Goal: Transaction & Acquisition: Purchase product/service

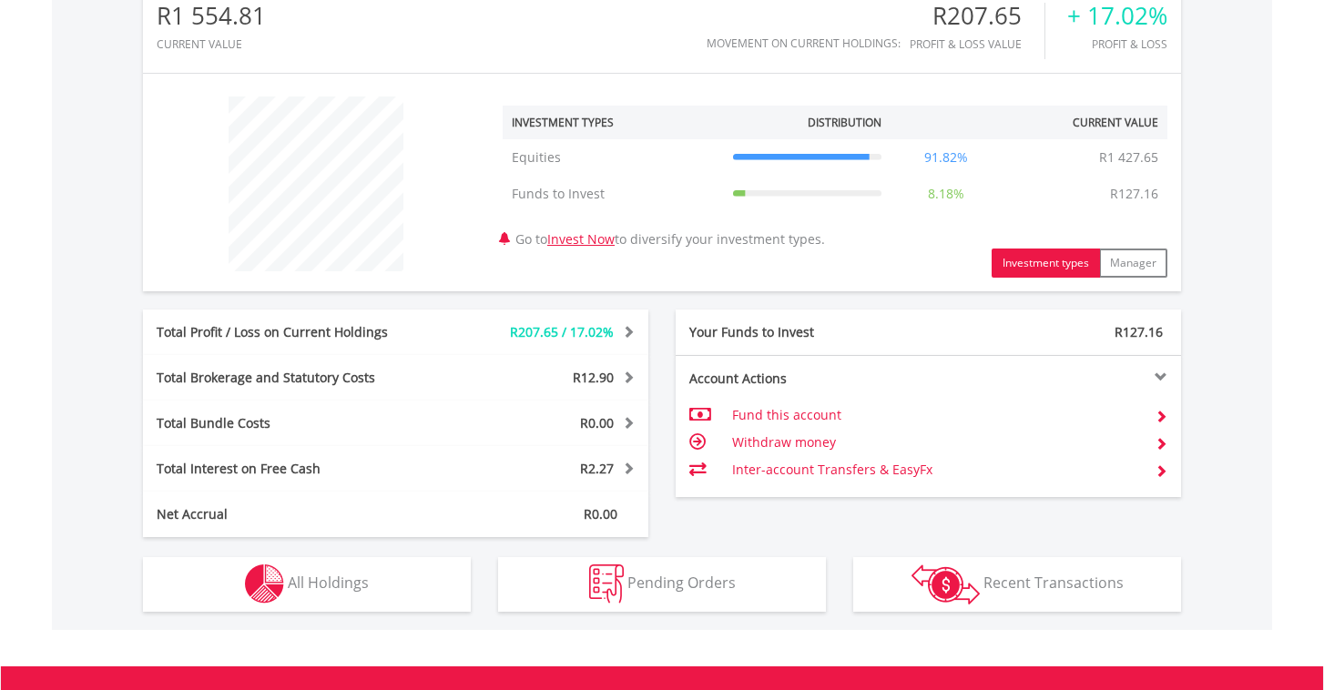
scroll to position [631, 0]
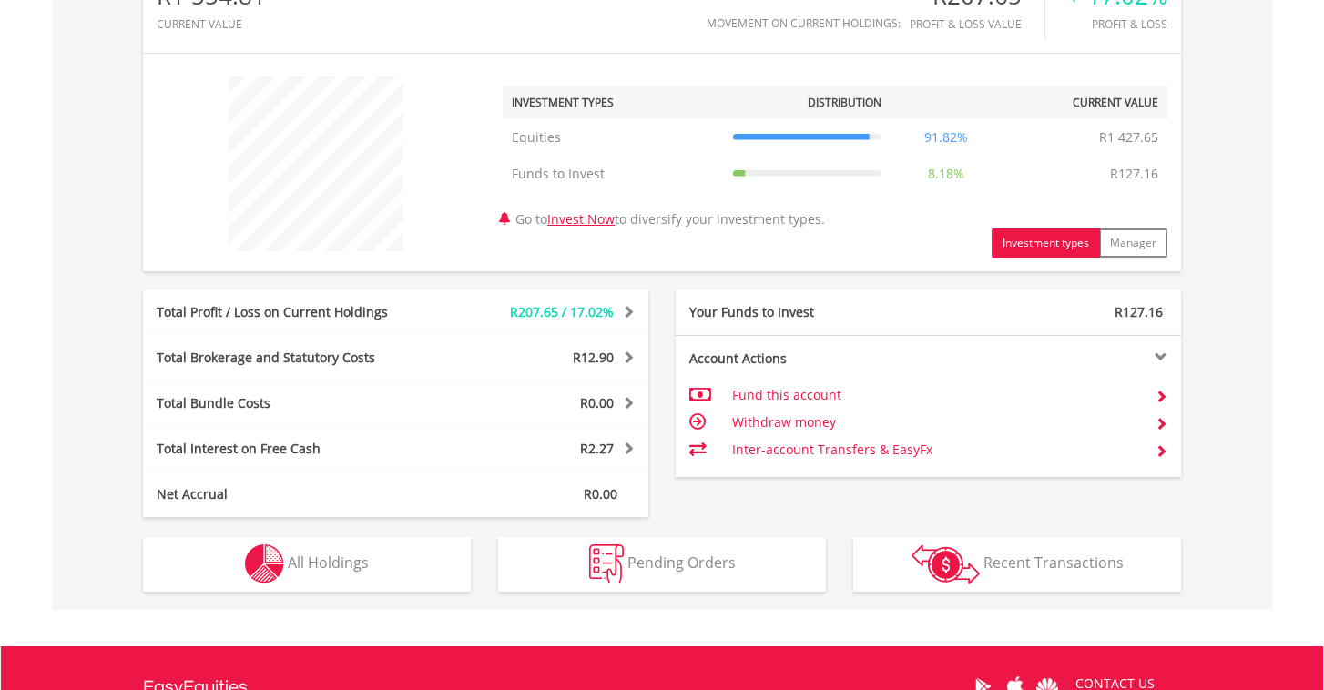
click at [300, 564] on span "All Holdings" at bounding box center [328, 563] width 81 height 20
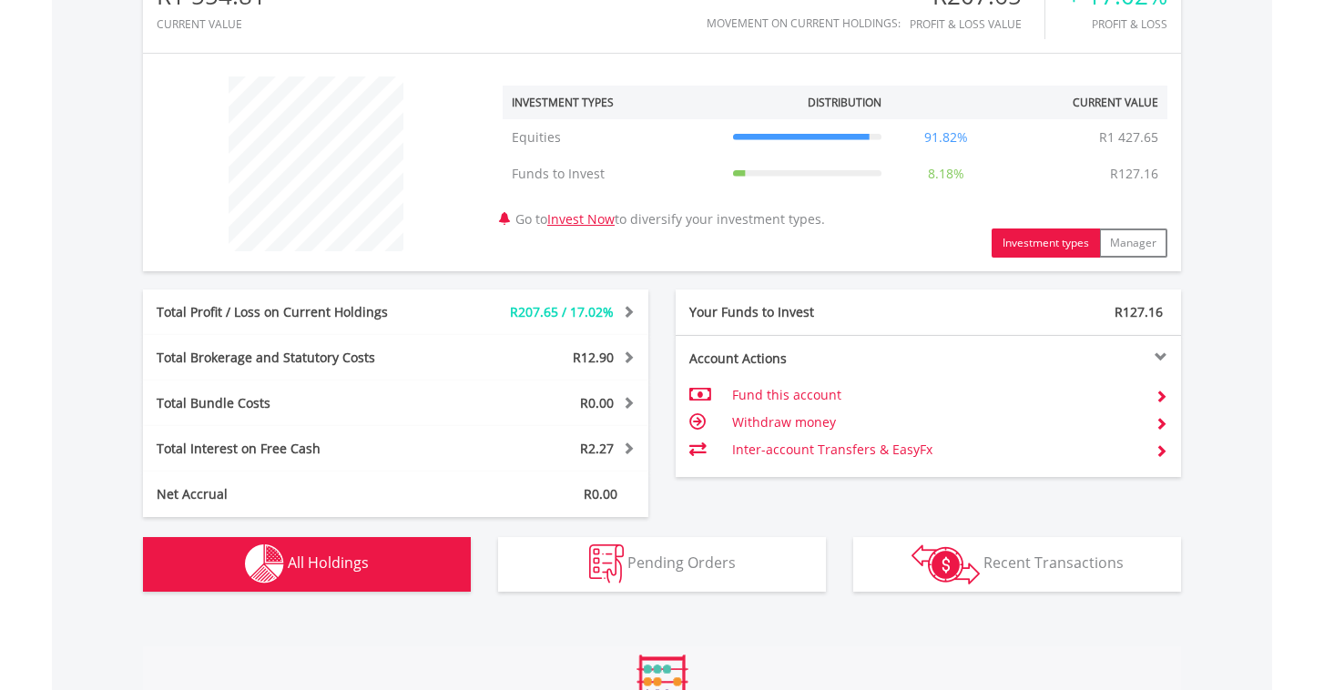
scroll to position [1106, 0]
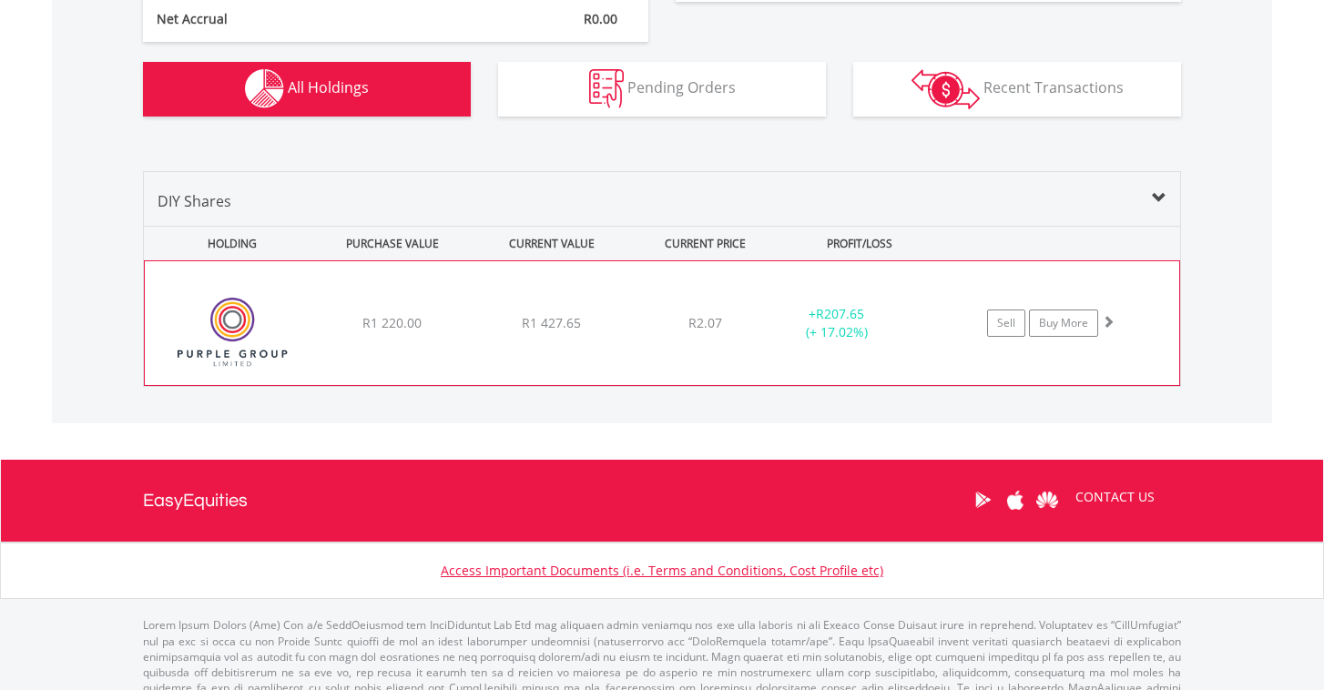
click at [768, 338] on div "+ R207.65 (+ 17.02%)" at bounding box center [836, 323] width 137 height 36
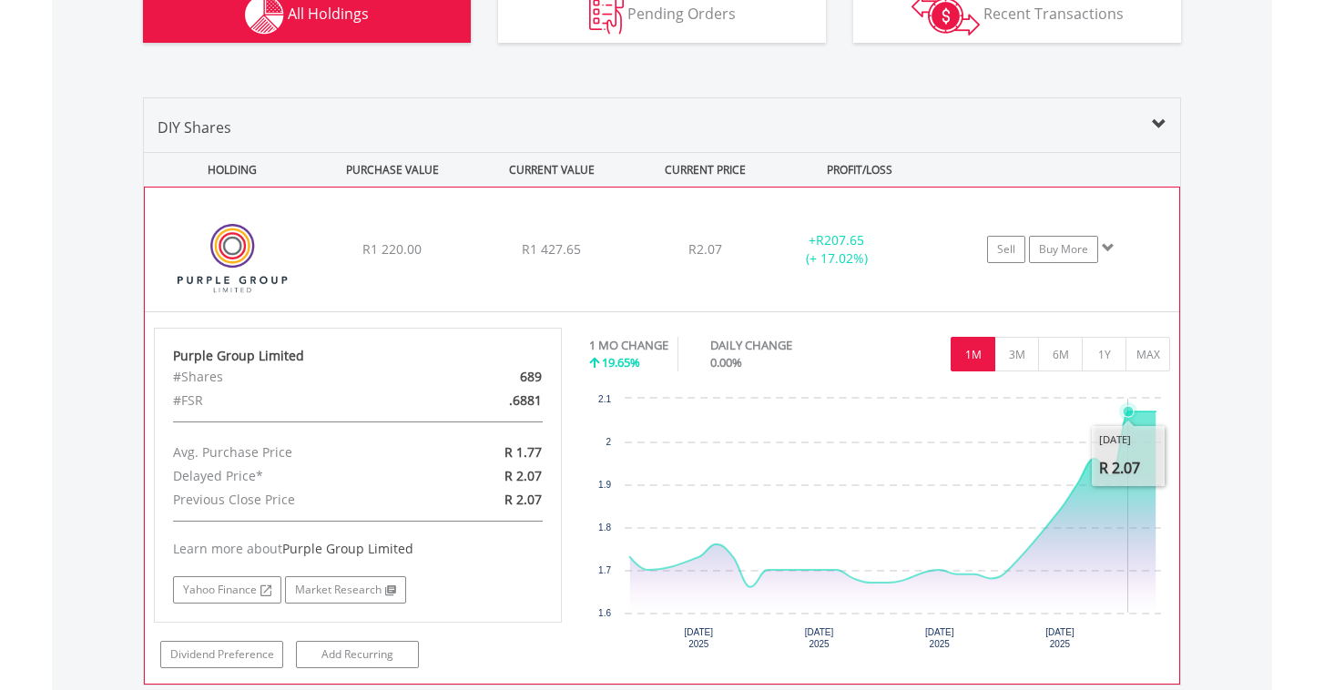
scroll to position [1227, 0]
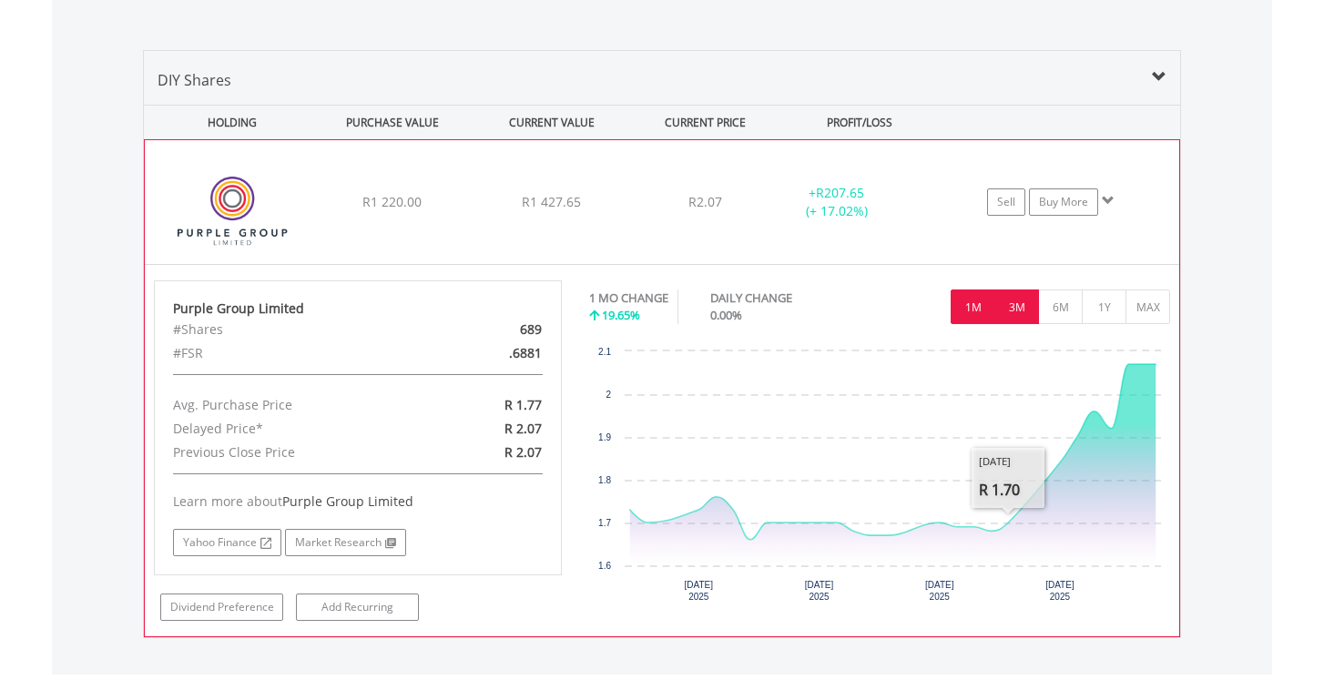
click at [1015, 309] on button "3M" at bounding box center [1016, 307] width 45 height 35
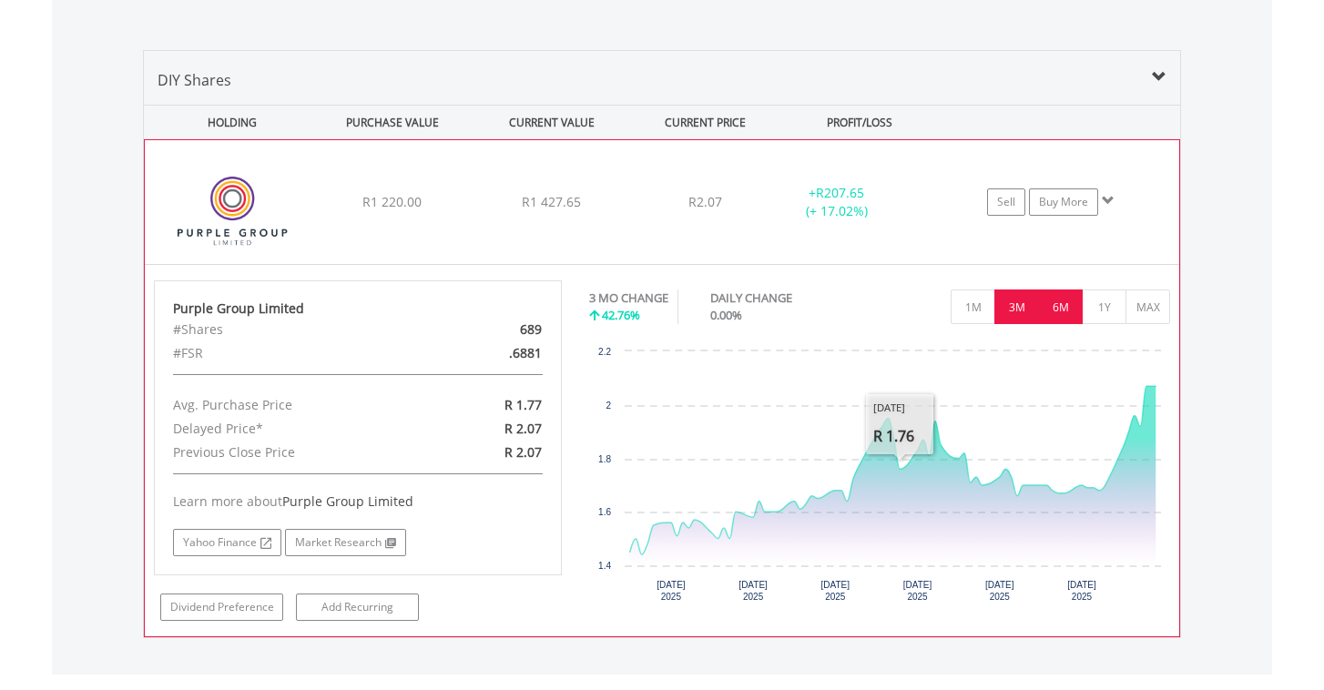
click at [1055, 309] on button "6M" at bounding box center [1060, 307] width 45 height 35
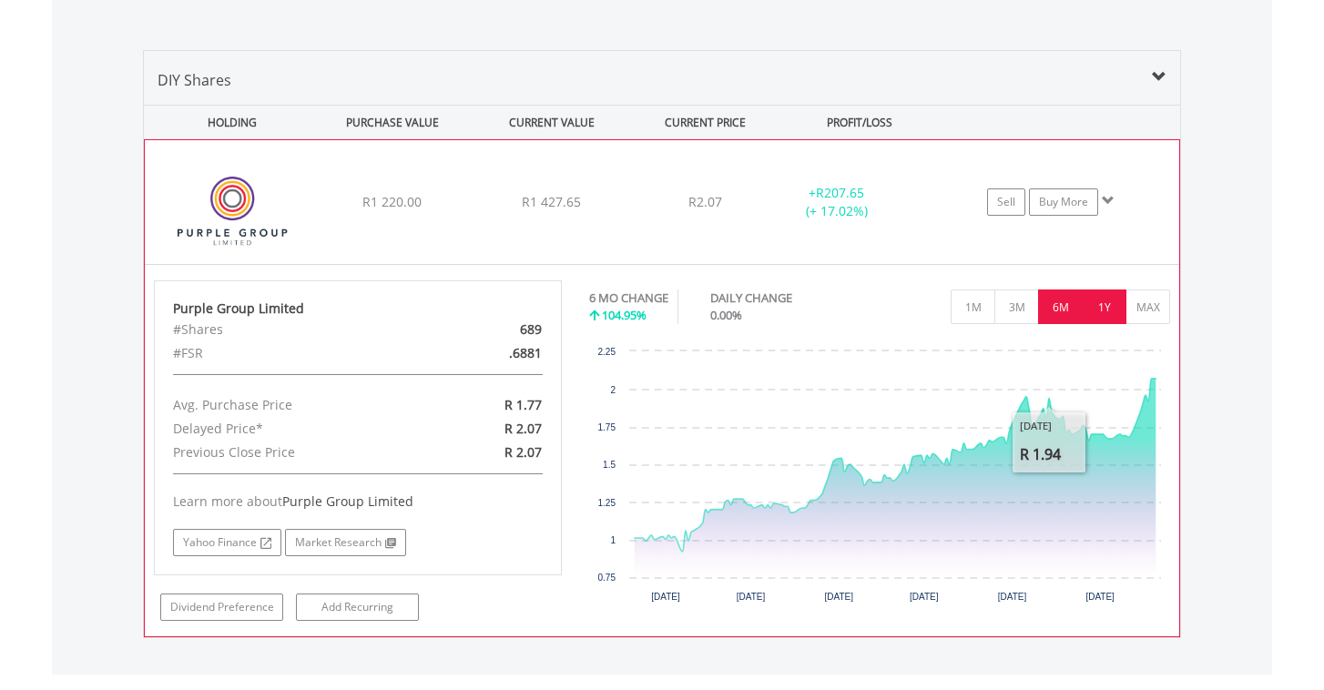
click at [1105, 319] on button "1Y" at bounding box center [1104, 307] width 45 height 35
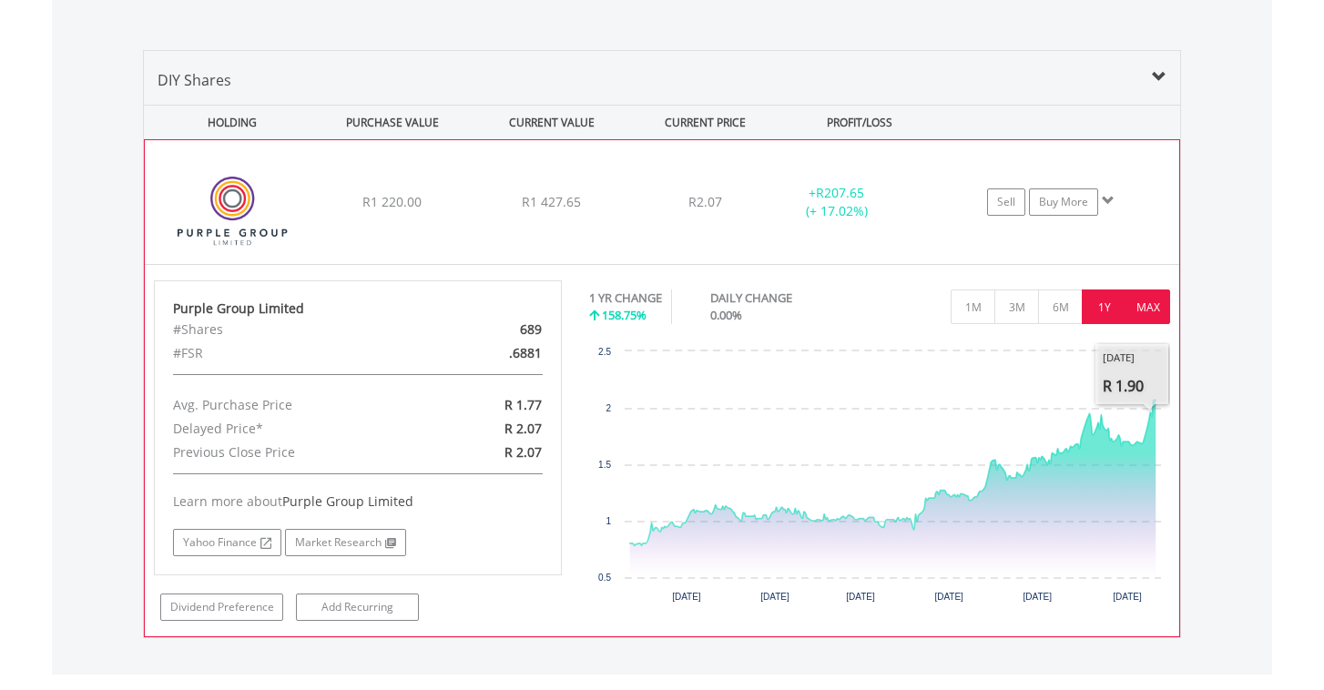
click at [1153, 314] on button "MAX" at bounding box center [1147, 307] width 45 height 35
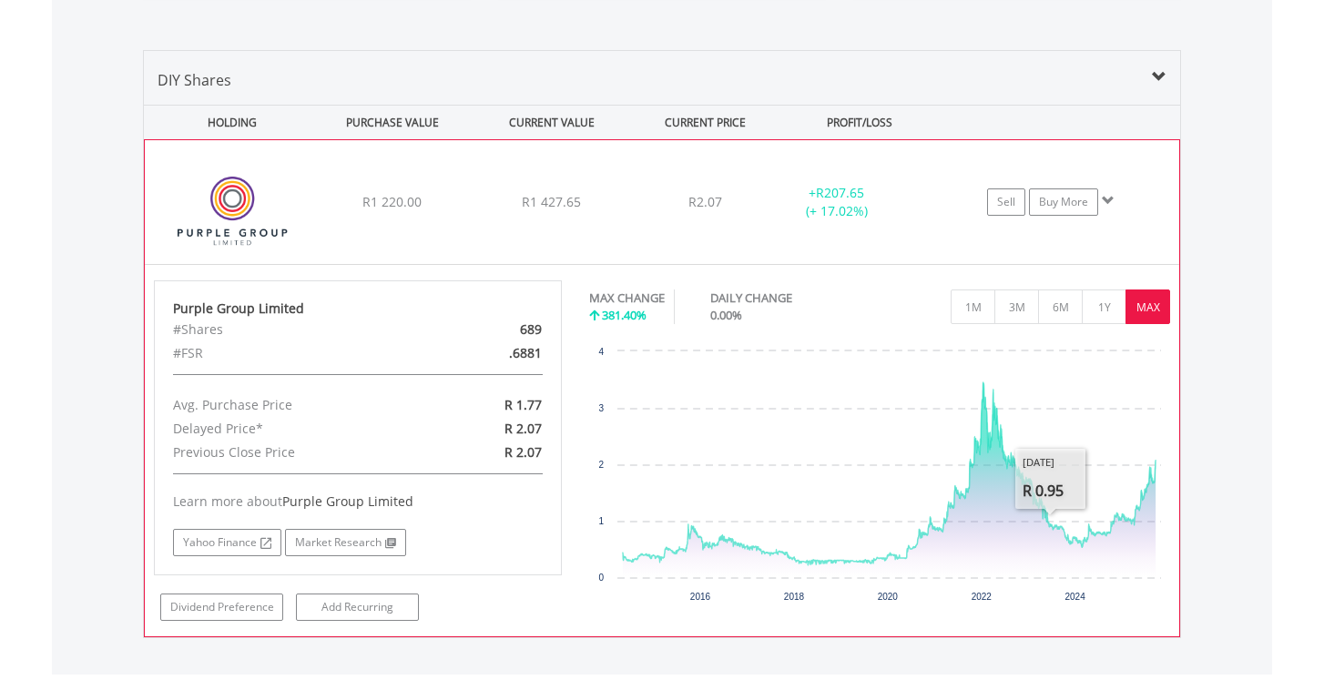
click at [492, 199] on div "R1 427.65" at bounding box center [550, 202] width 155 height 18
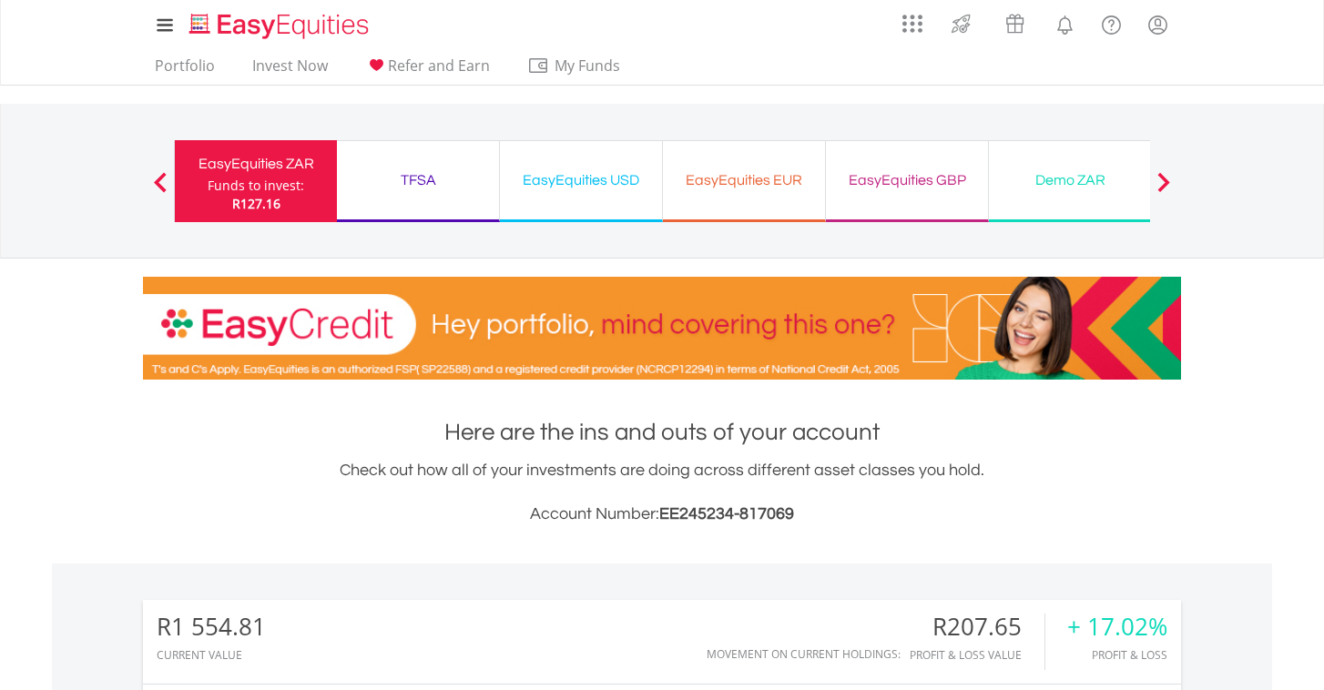
scroll to position [25, 0]
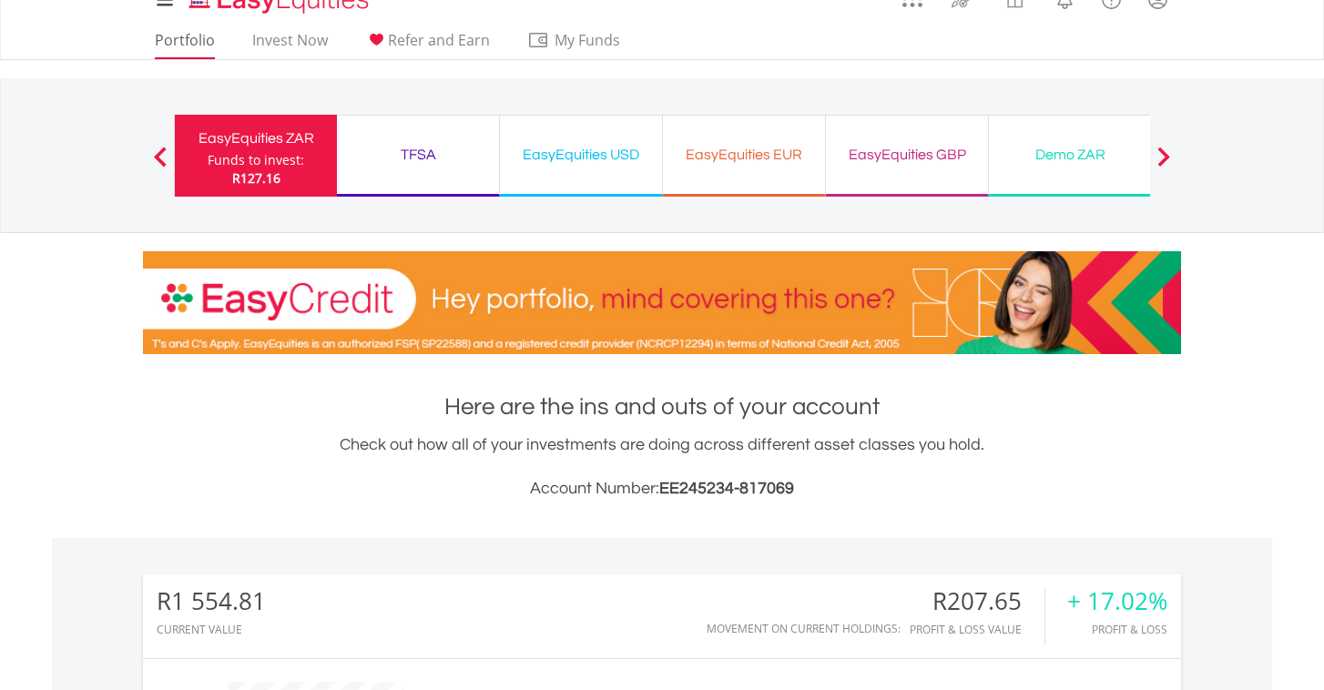
click at [178, 46] on link "Portfolio" at bounding box center [184, 45] width 75 height 28
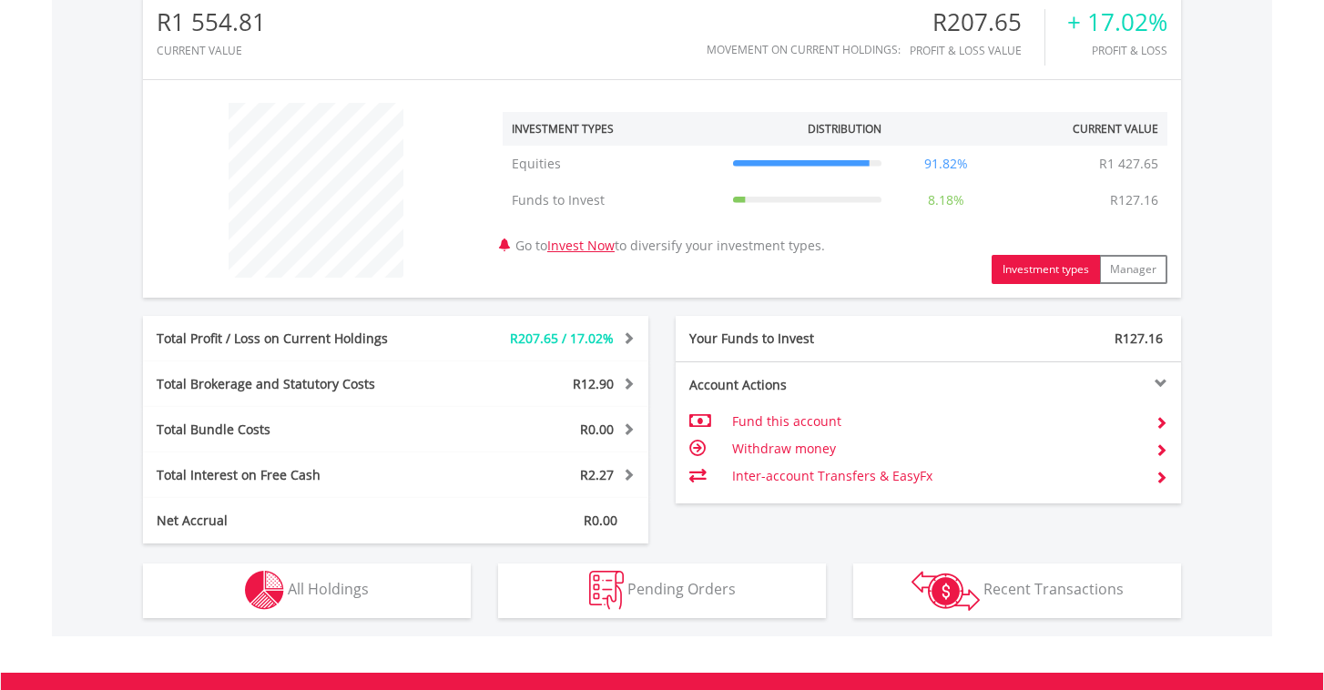
scroll to position [641, 0]
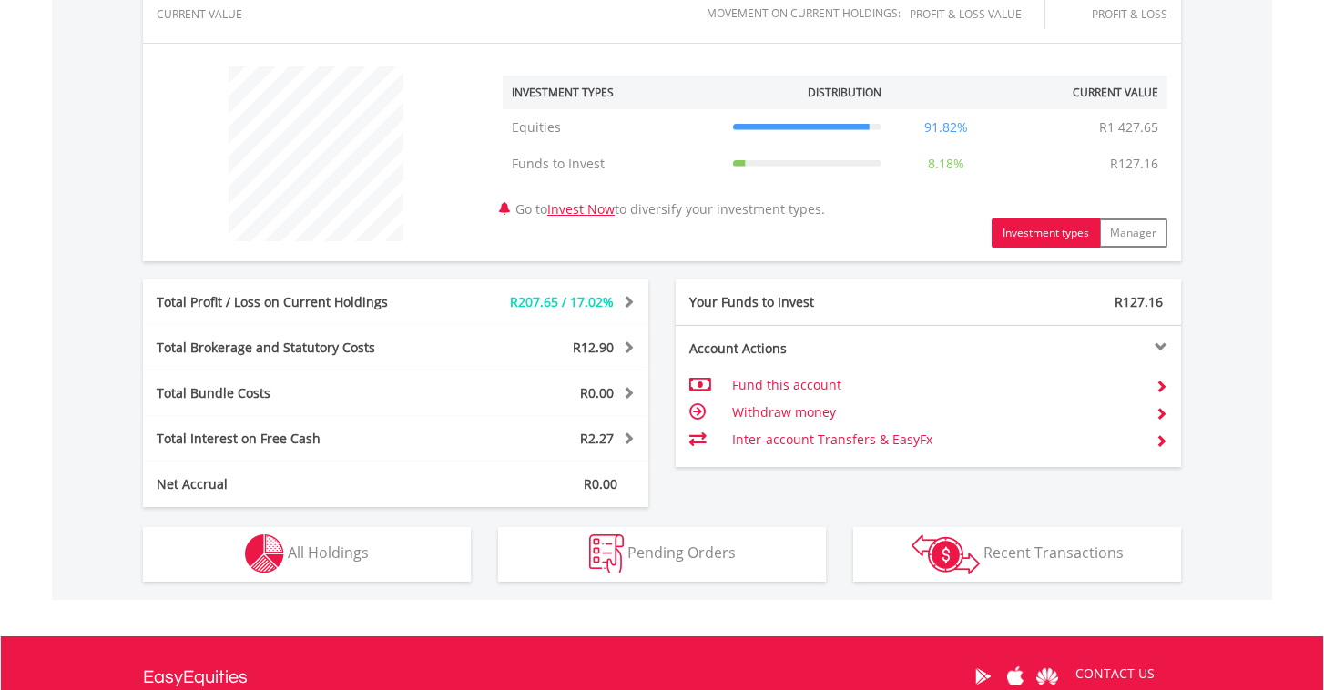
click at [349, 552] on span "All Holdings" at bounding box center [328, 553] width 81 height 20
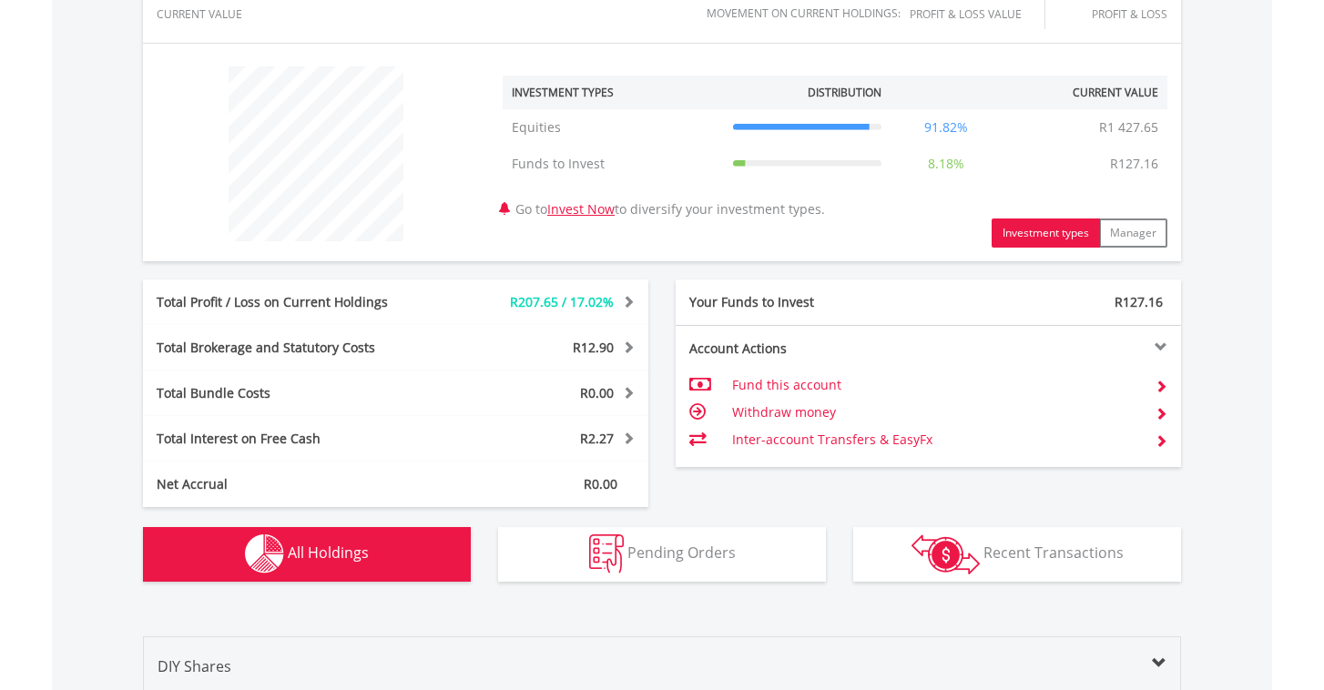
scroll to position [1138, 0]
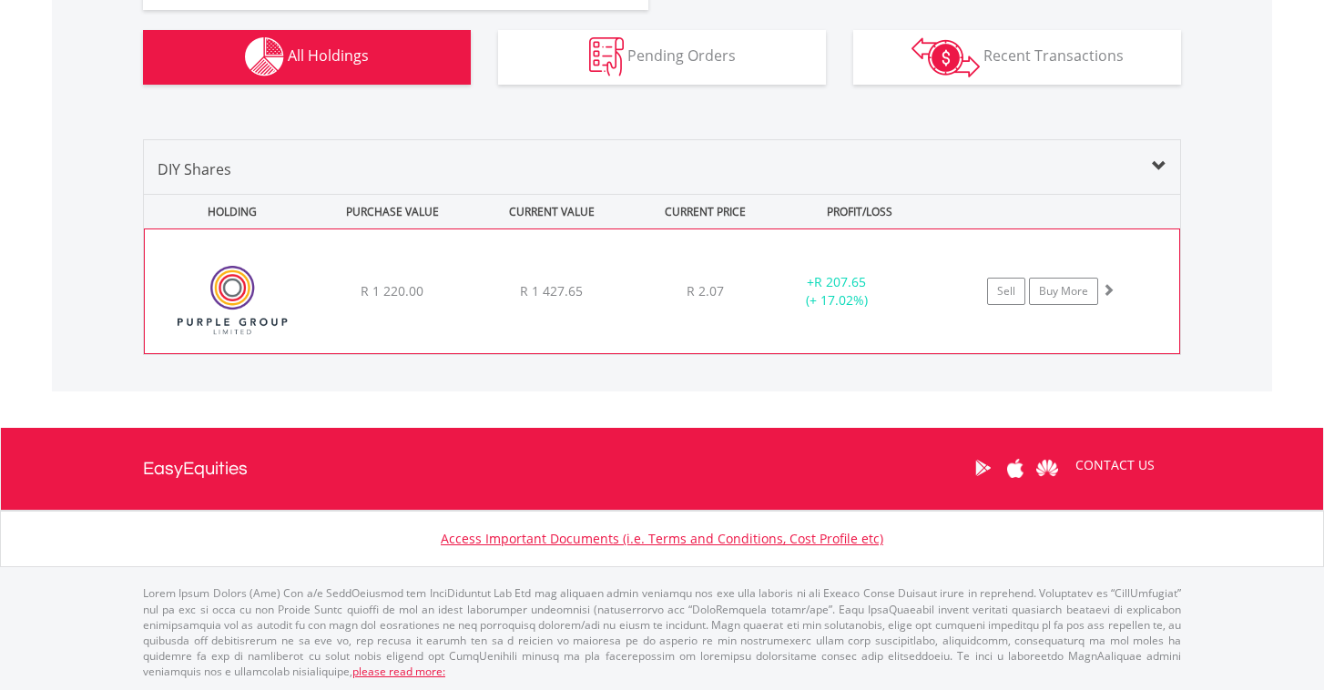
click at [626, 296] on div "R 1 427.65" at bounding box center [550, 291] width 155 height 18
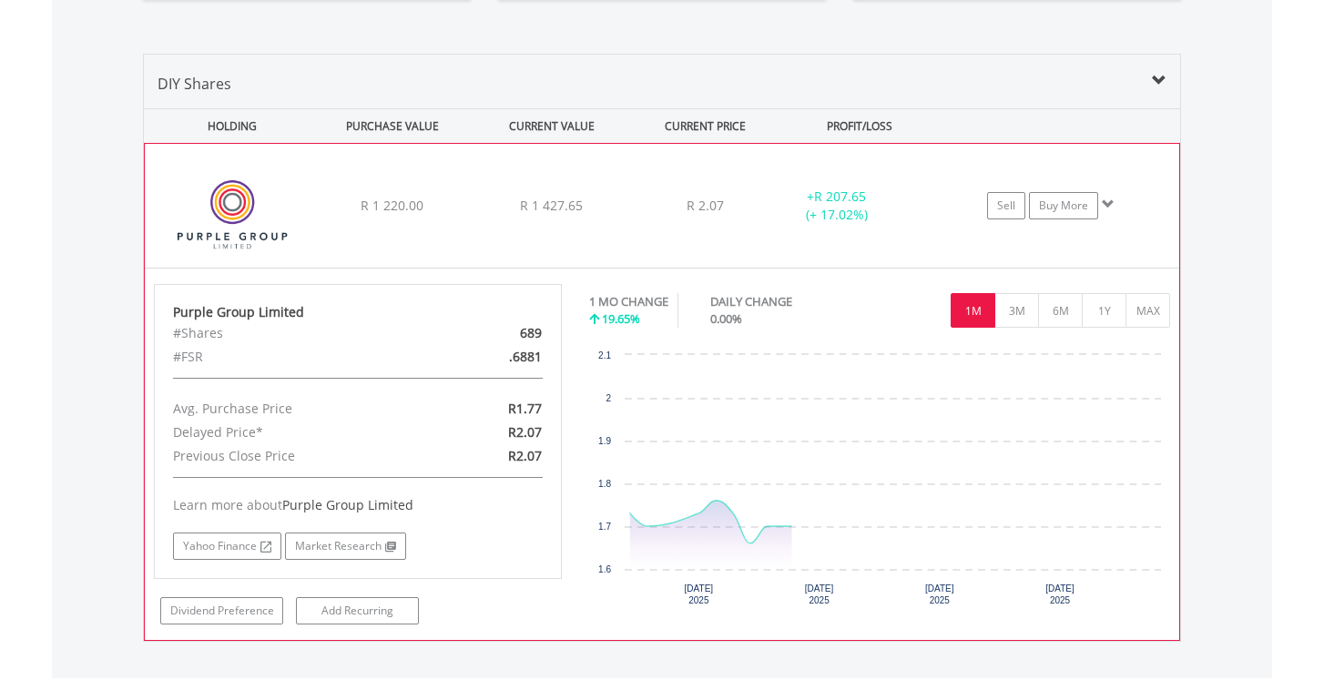
scroll to position [1245, 0]
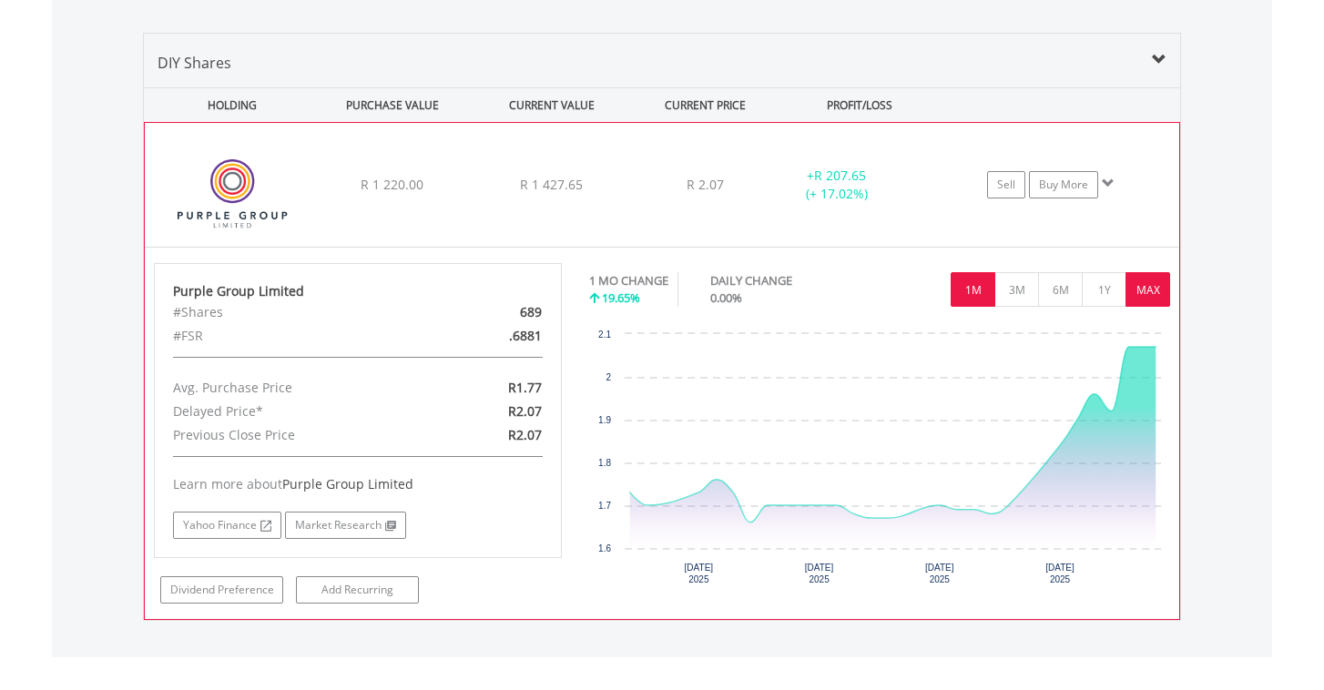
click at [1149, 282] on button "MAX" at bounding box center [1147, 289] width 45 height 35
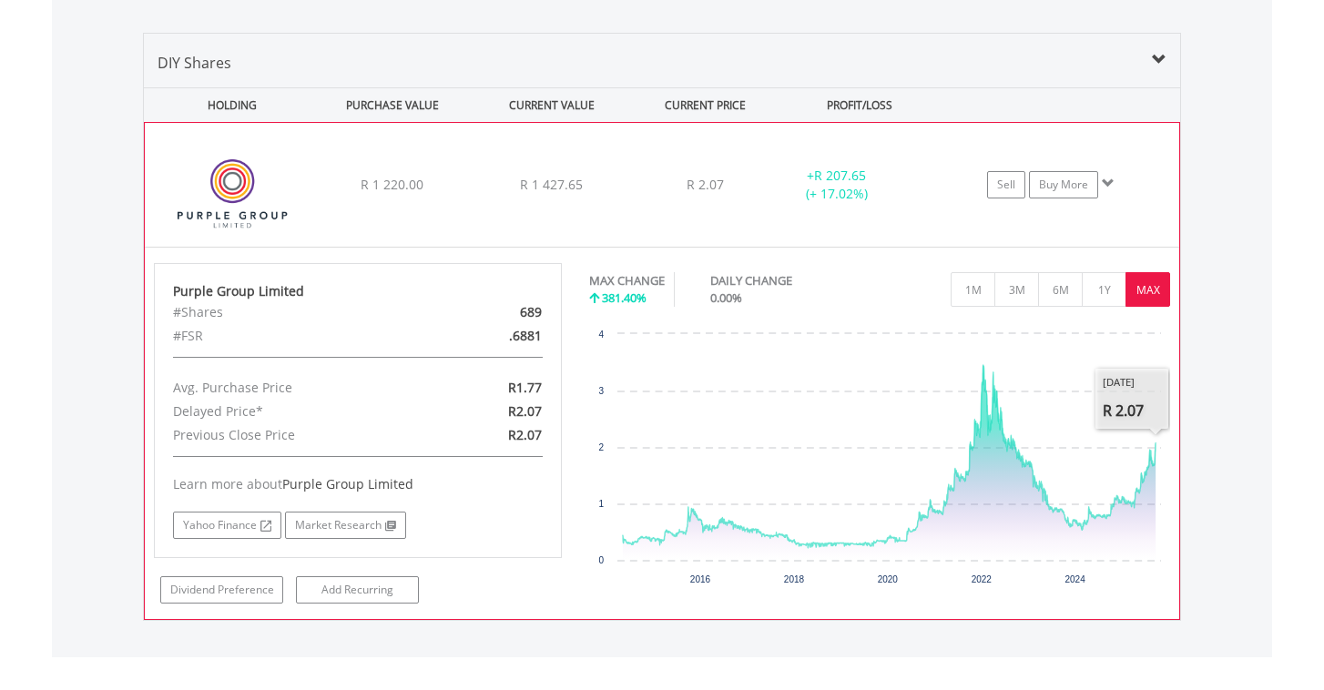
click at [525, 150] on div "﻿ Purple Group Limited R 1 220.00 R 1 427.65 R 2.07 + R 207.65 (+ 17.02%) Sell …" at bounding box center [662, 185] width 1034 height 124
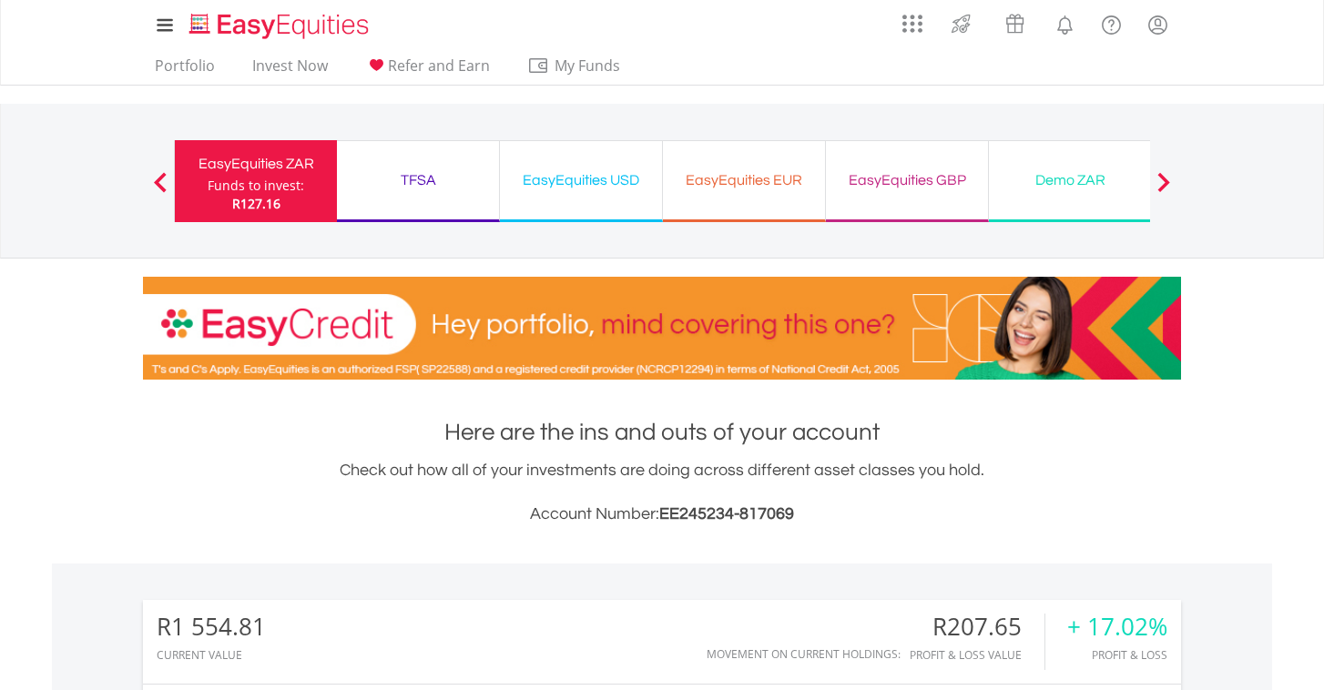
scroll to position [0, 0]
click at [175, 72] on link "Portfolio" at bounding box center [184, 70] width 75 height 28
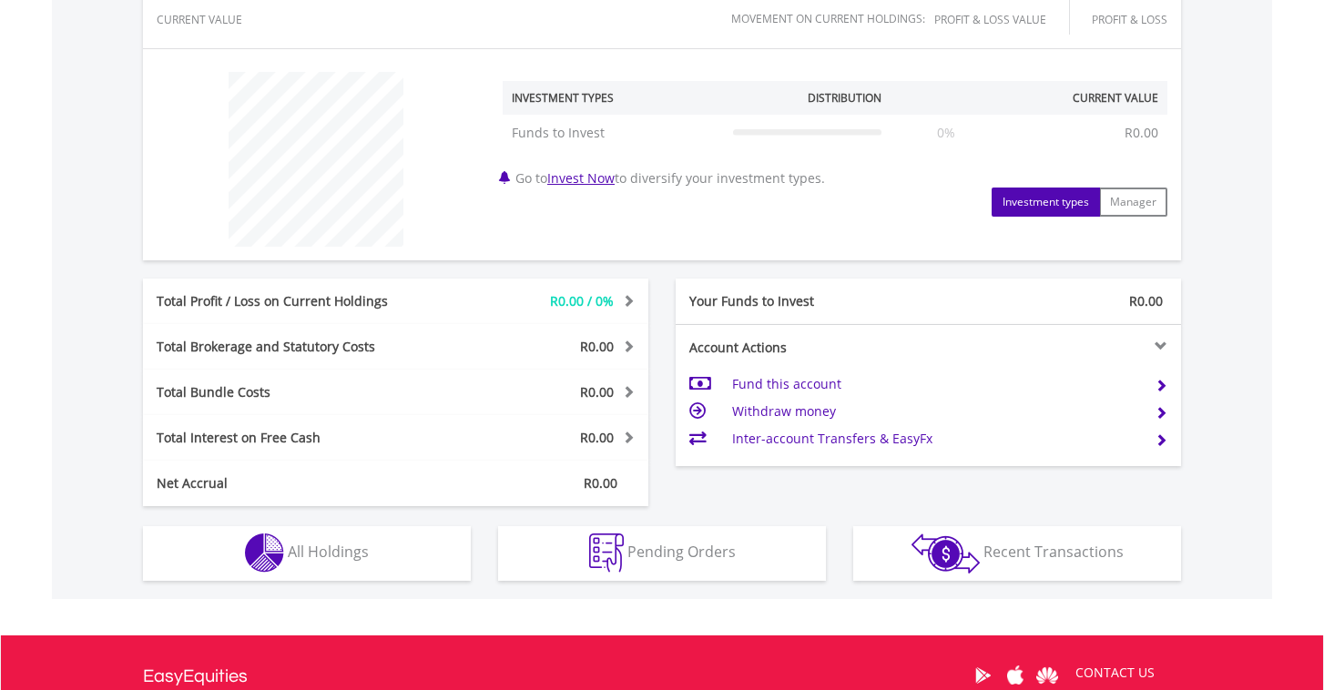
scroll to position [635, 0]
click at [330, 554] on span "All Holdings" at bounding box center [328, 552] width 81 height 20
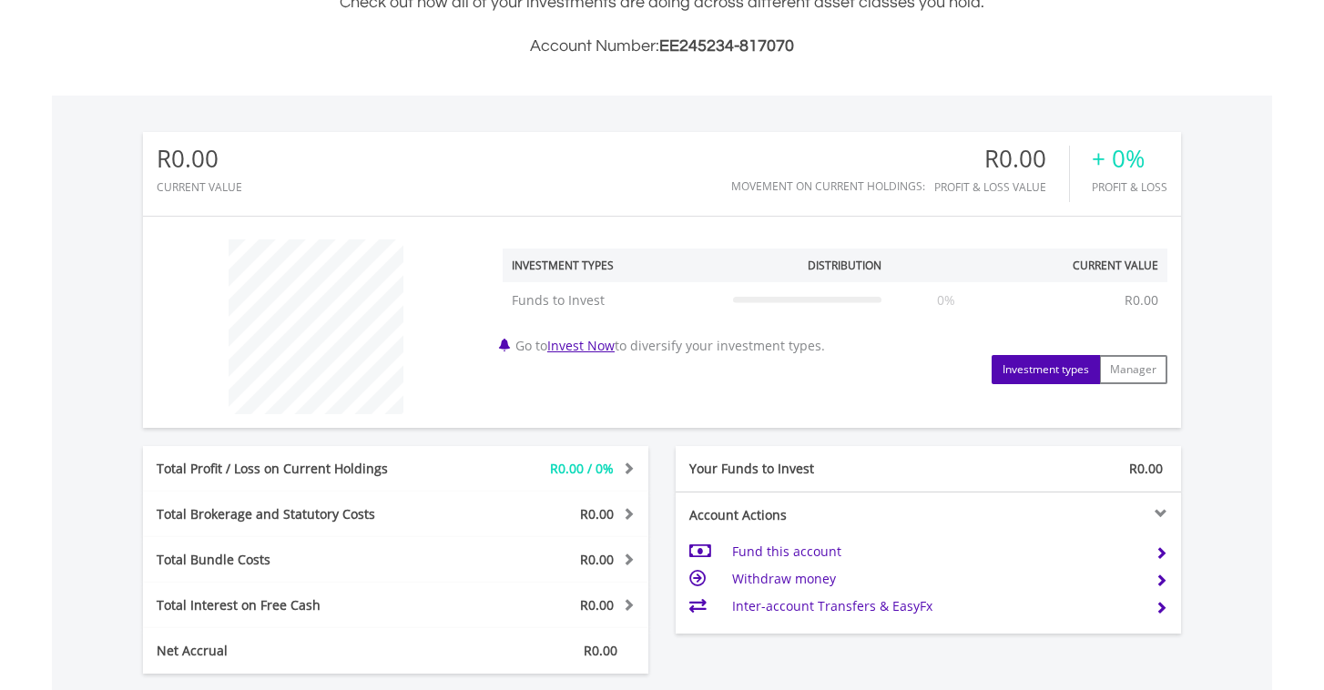
scroll to position [473, 0]
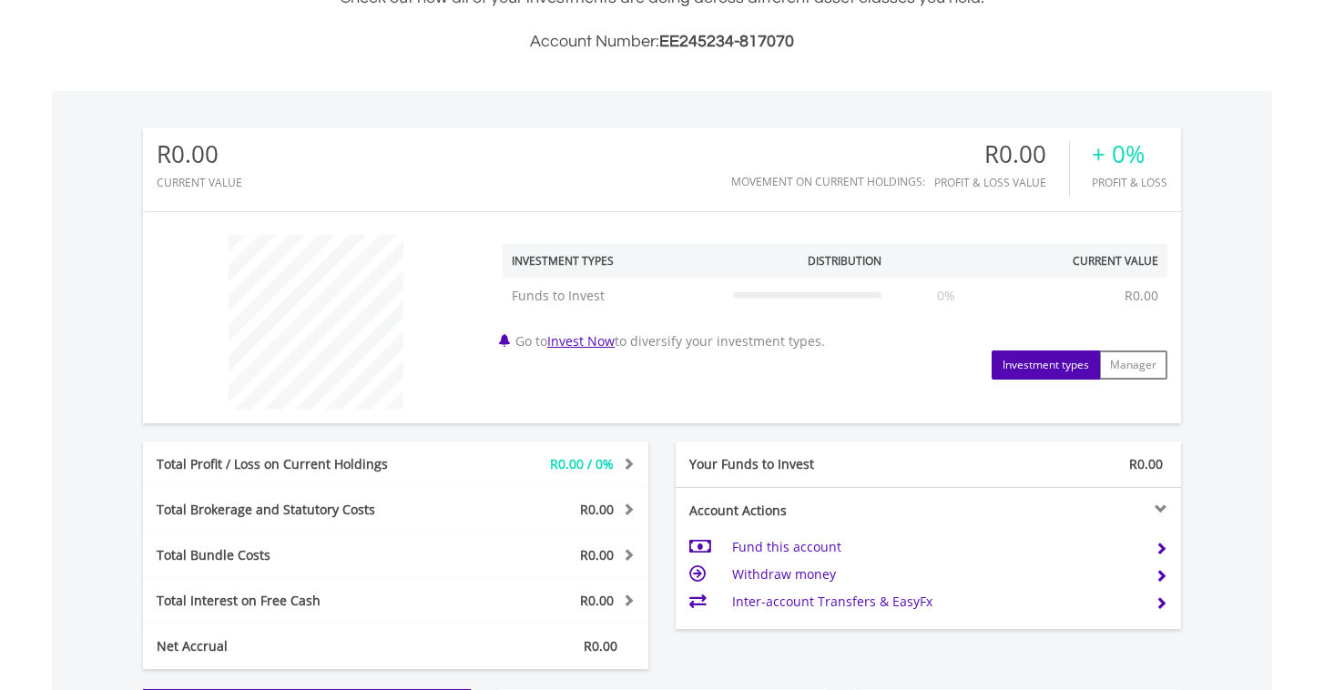
click at [585, 343] on link "Invest Now" at bounding box center [580, 340] width 67 height 17
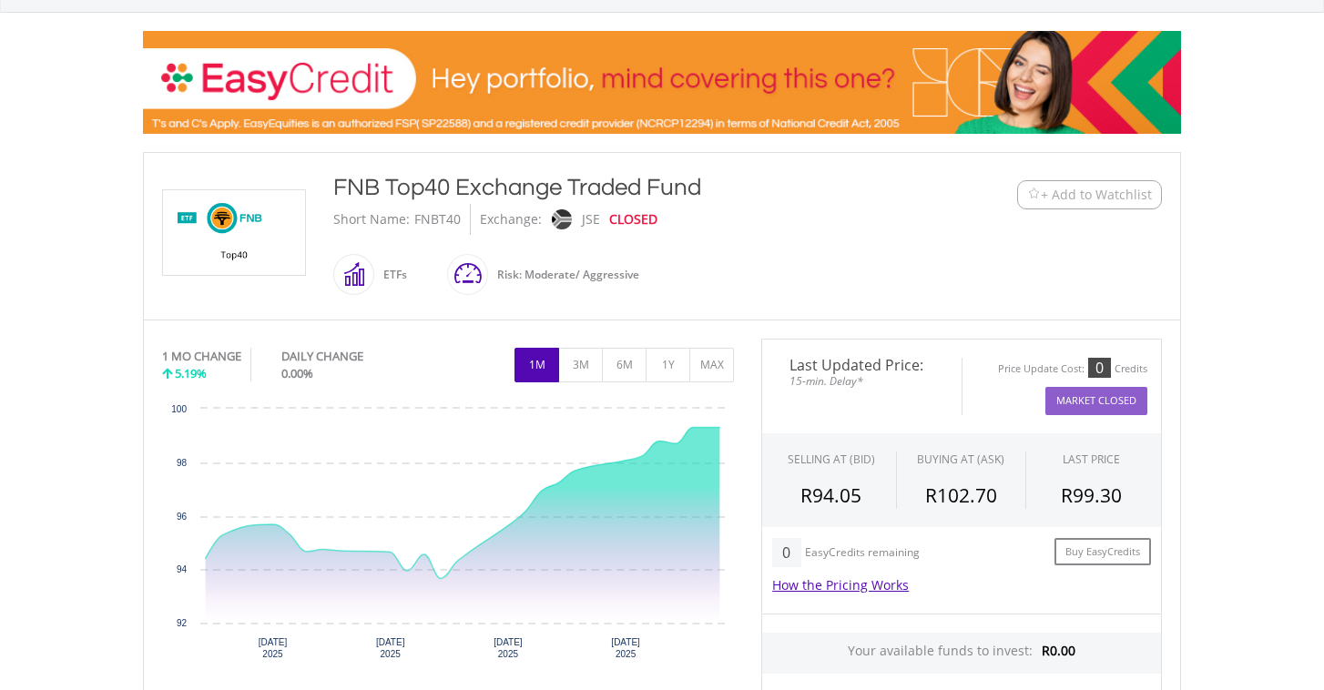
scroll to position [273, 0]
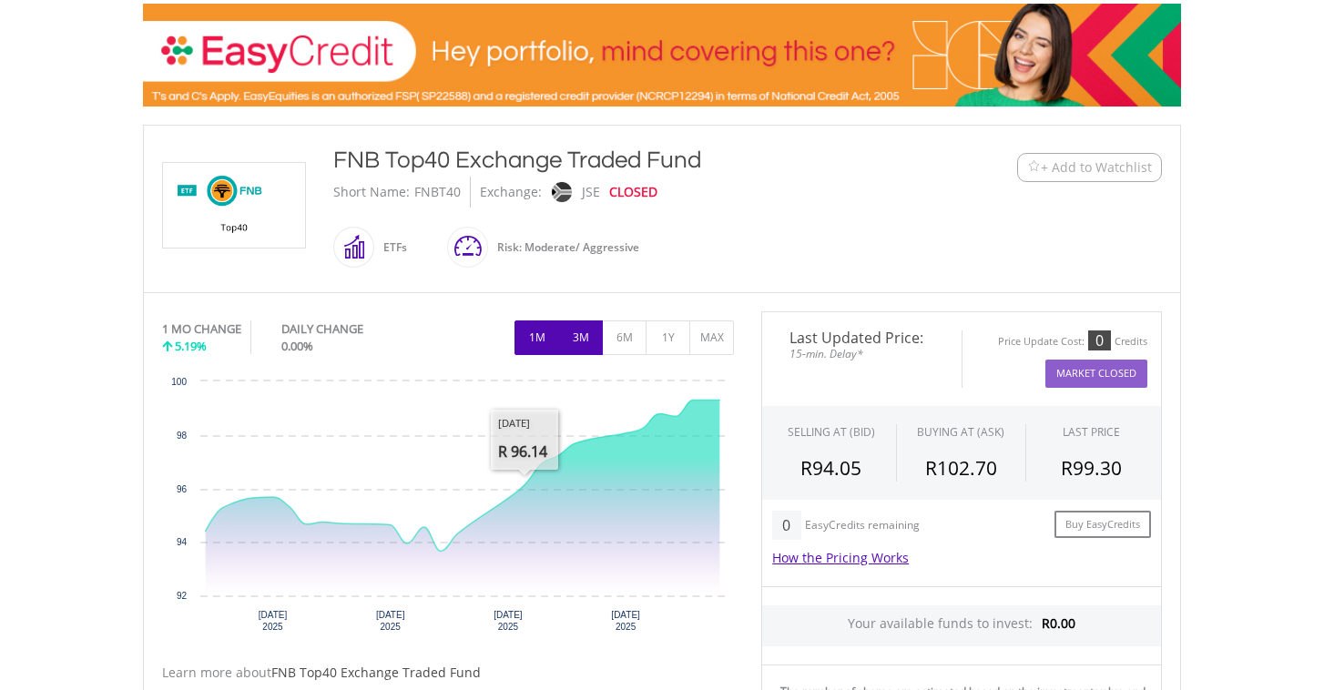
click at [575, 339] on button "3M" at bounding box center [580, 337] width 45 height 35
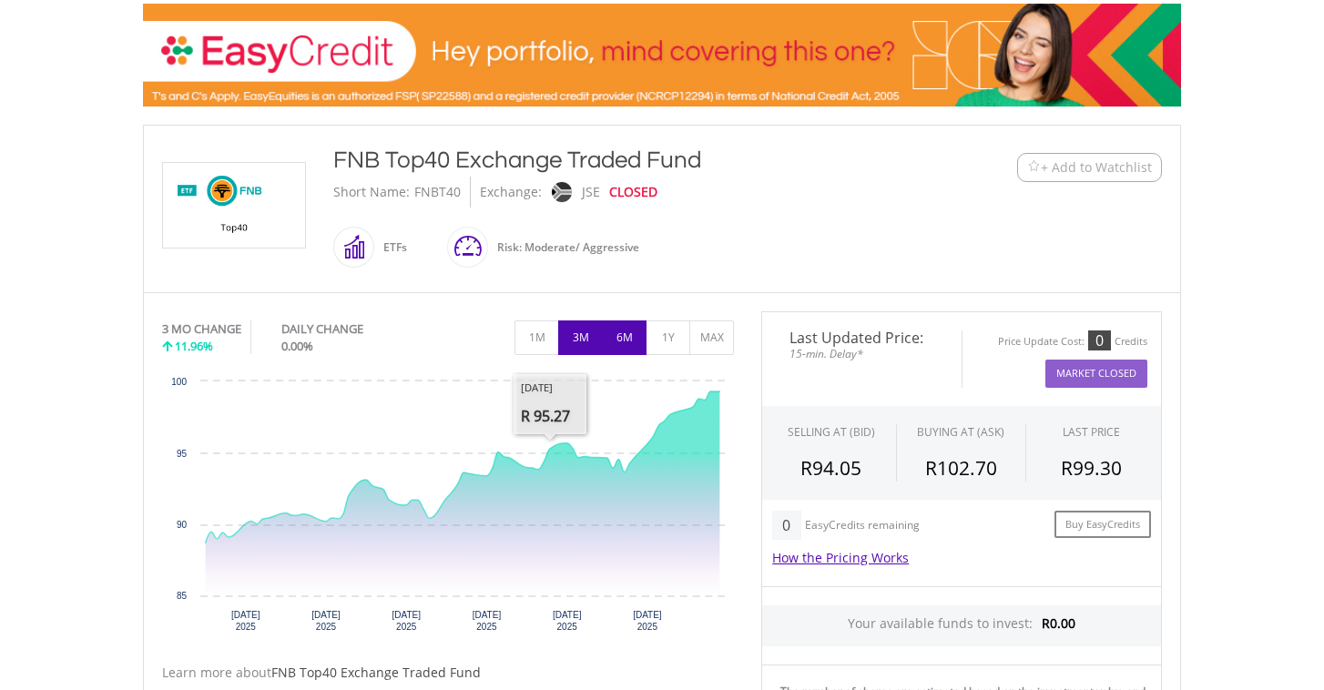
click at [625, 349] on button "6M" at bounding box center [624, 337] width 45 height 35
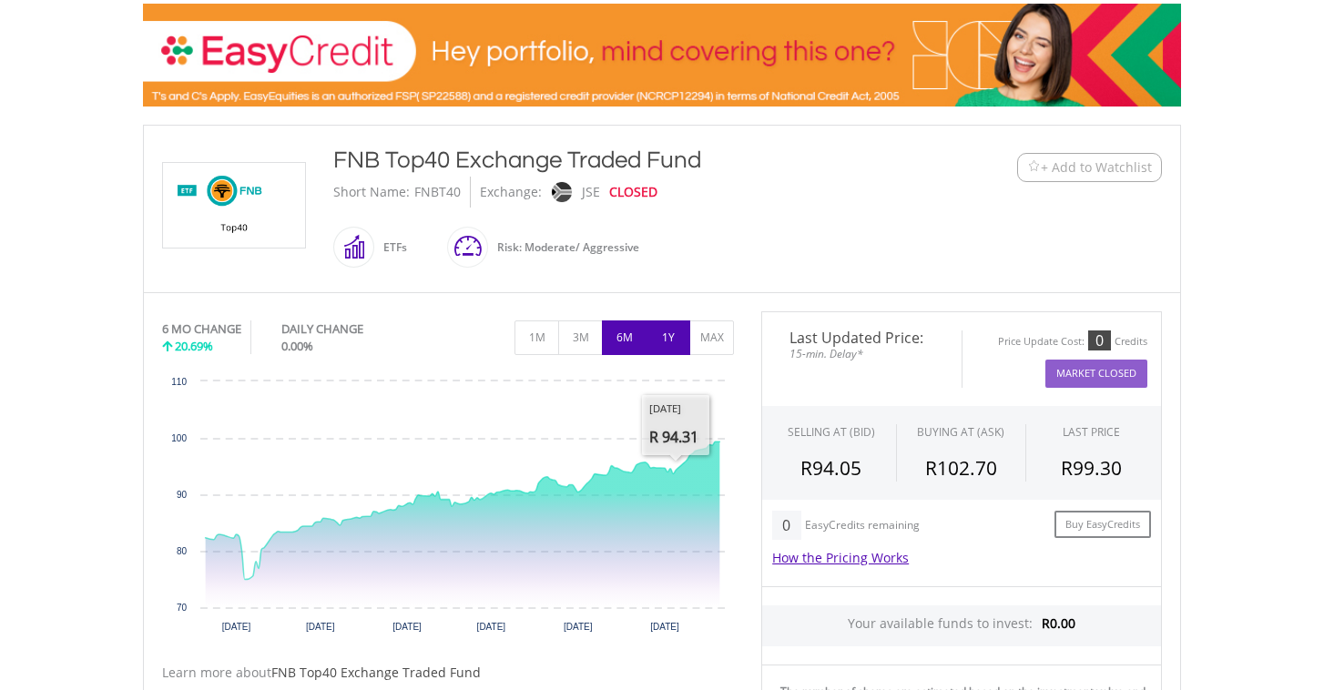
click at [665, 331] on button "1Y" at bounding box center [667, 337] width 45 height 35
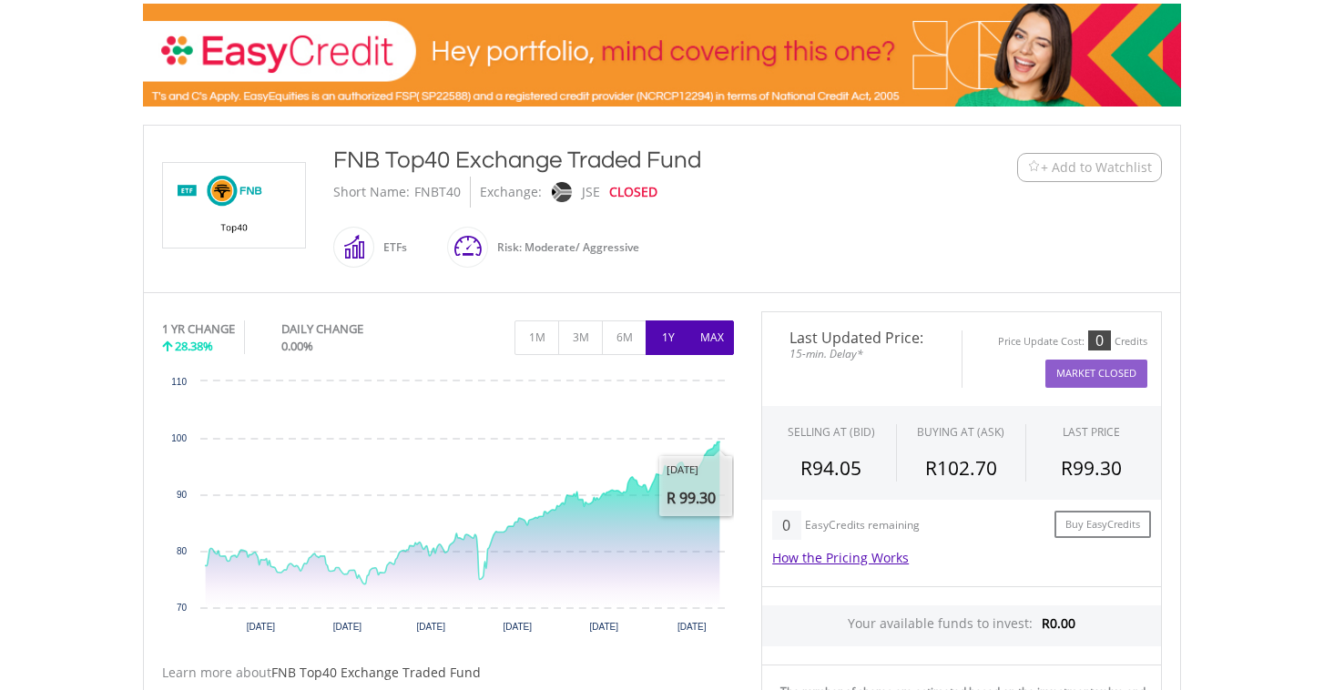
click at [711, 335] on button "MAX" at bounding box center [711, 337] width 45 height 35
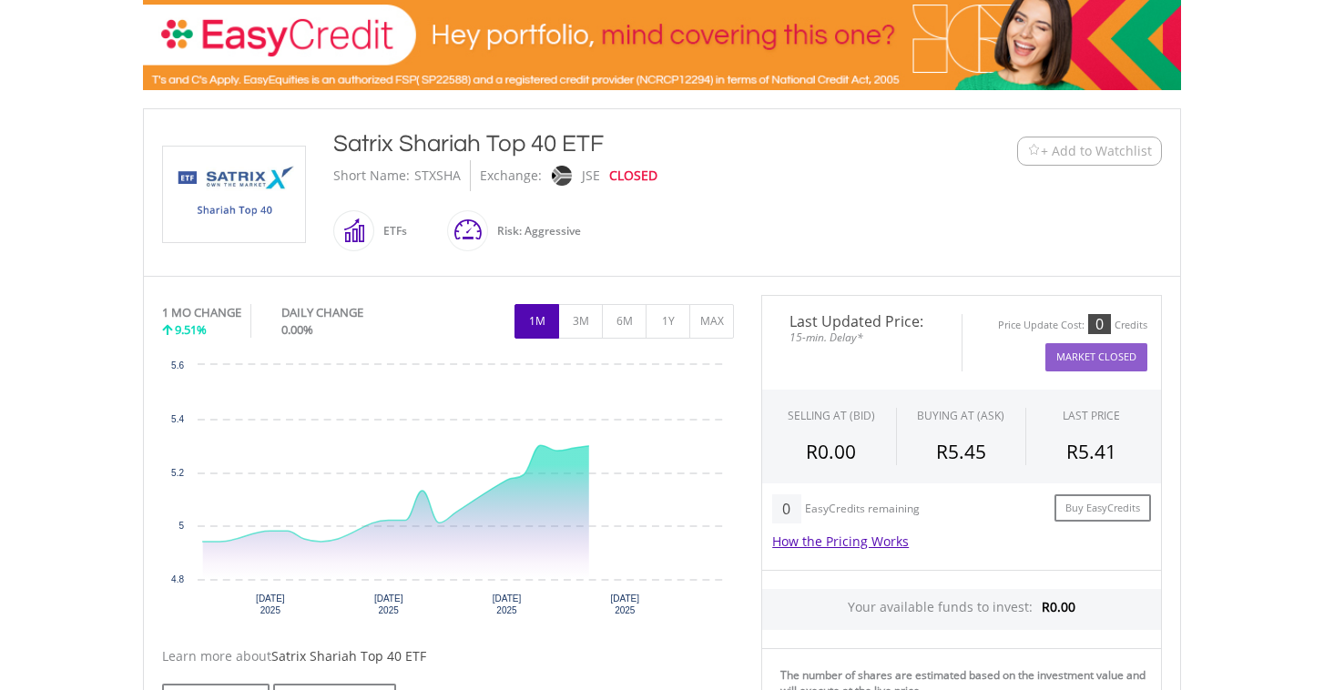
scroll to position [473, 0]
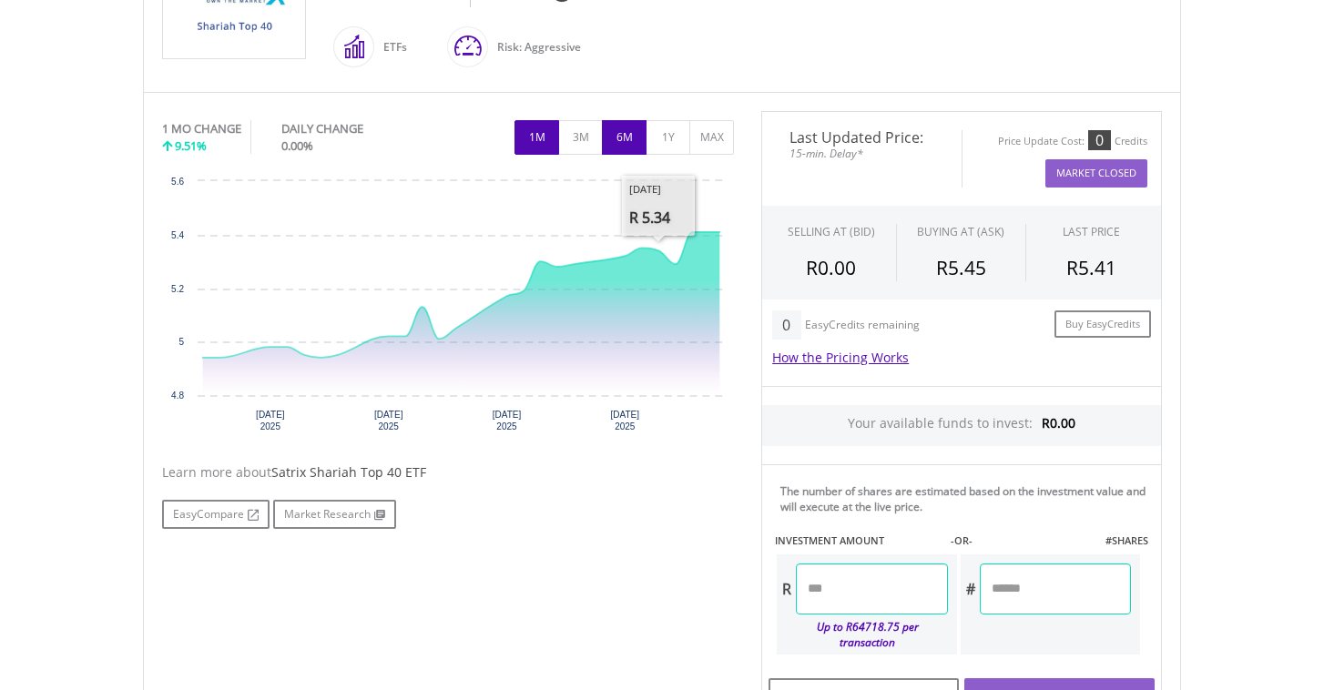
click at [629, 136] on button "6M" at bounding box center [624, 137] width 45 height 35
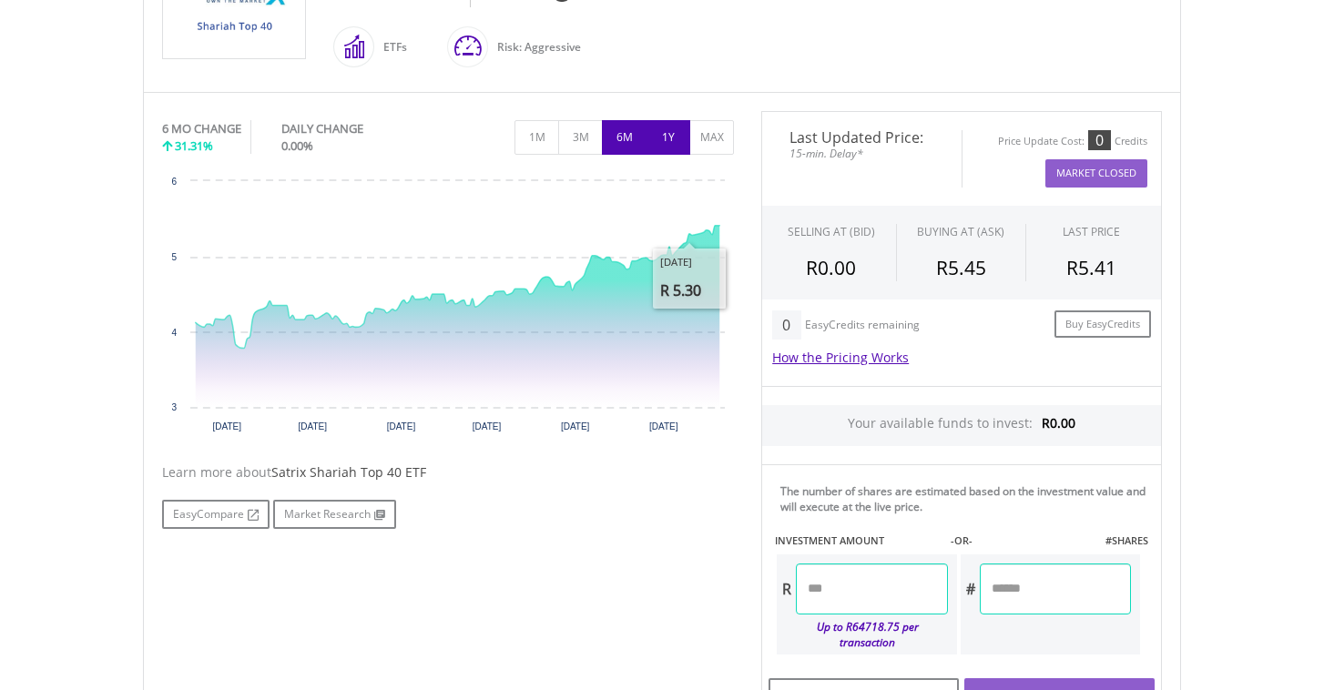
click at [666, 138] on button "1Y" at bounding box center [667, 137] width 45 height 35
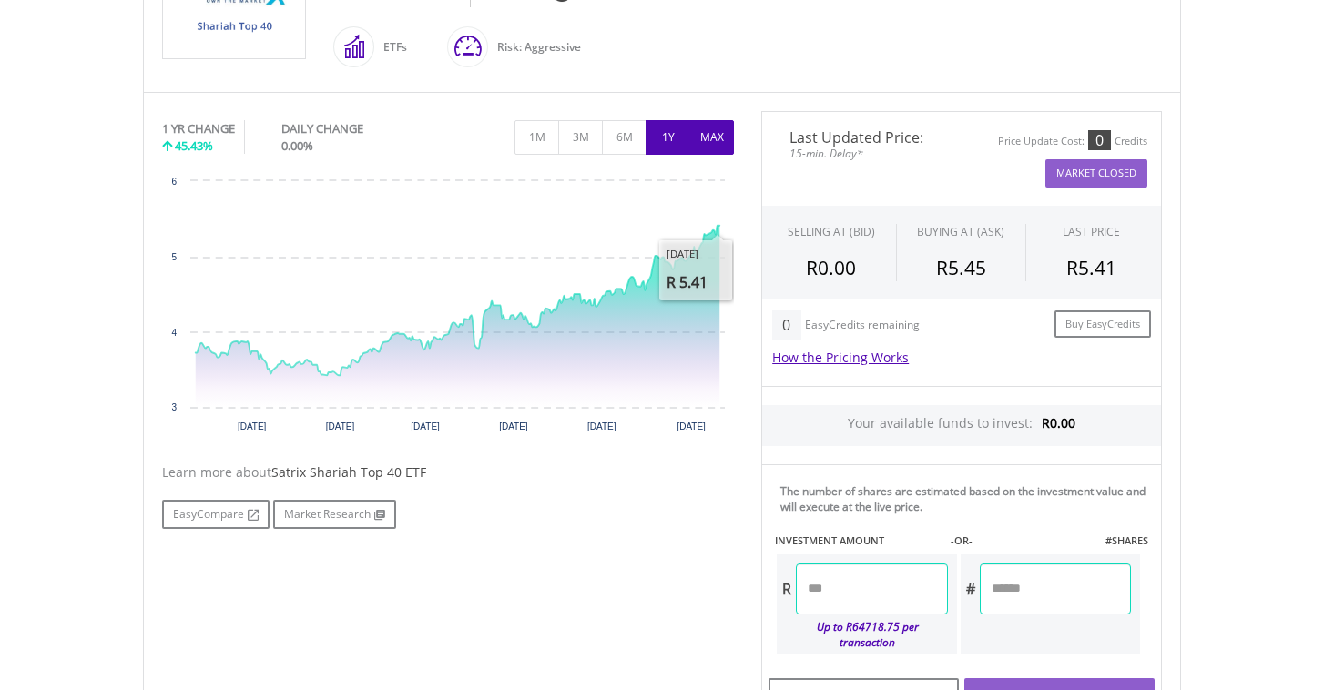
click at [712, 139] on button "MAX" at bounding box center [711, 137] width 45 height 35
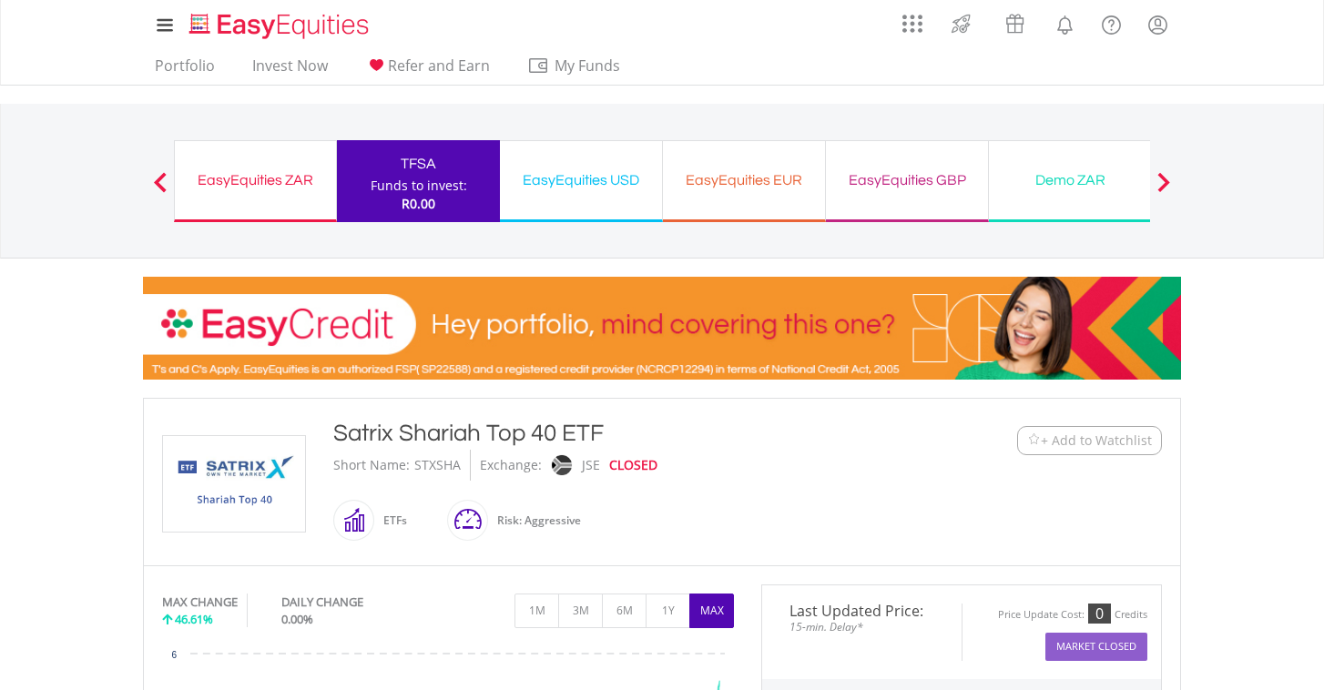
scroll to position [0, 0]
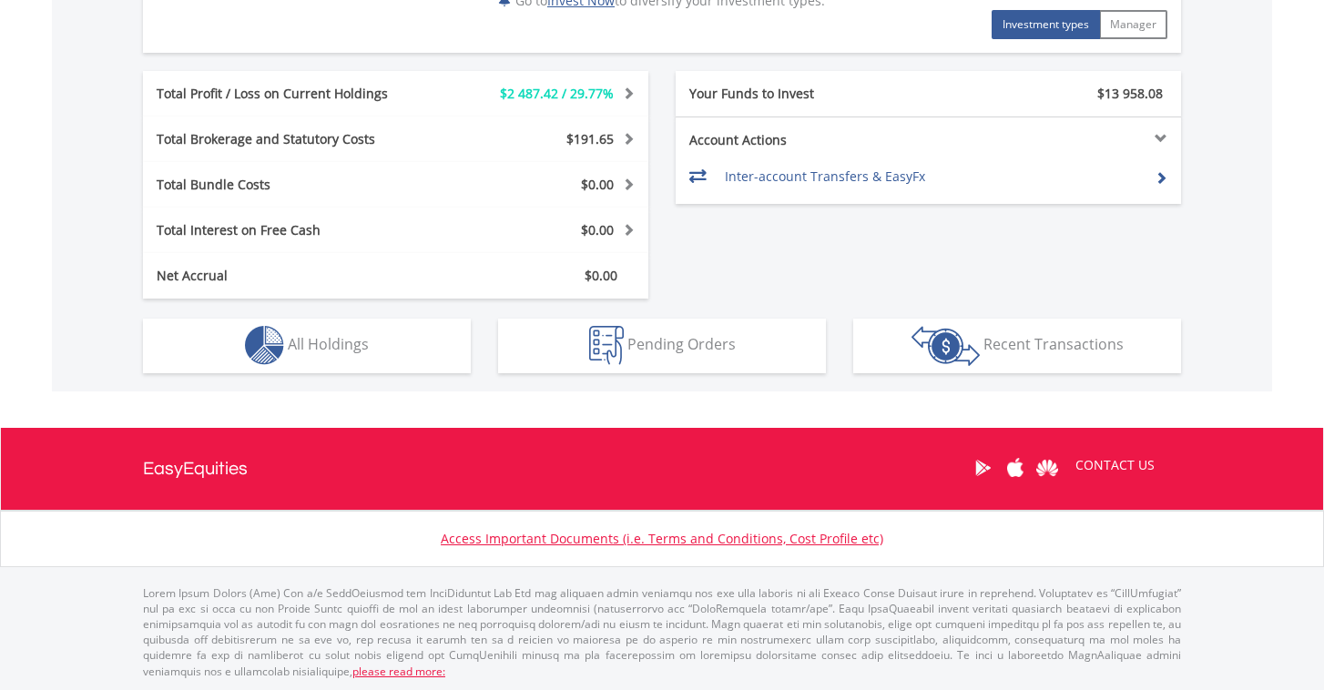
scroll to position [885, 0]
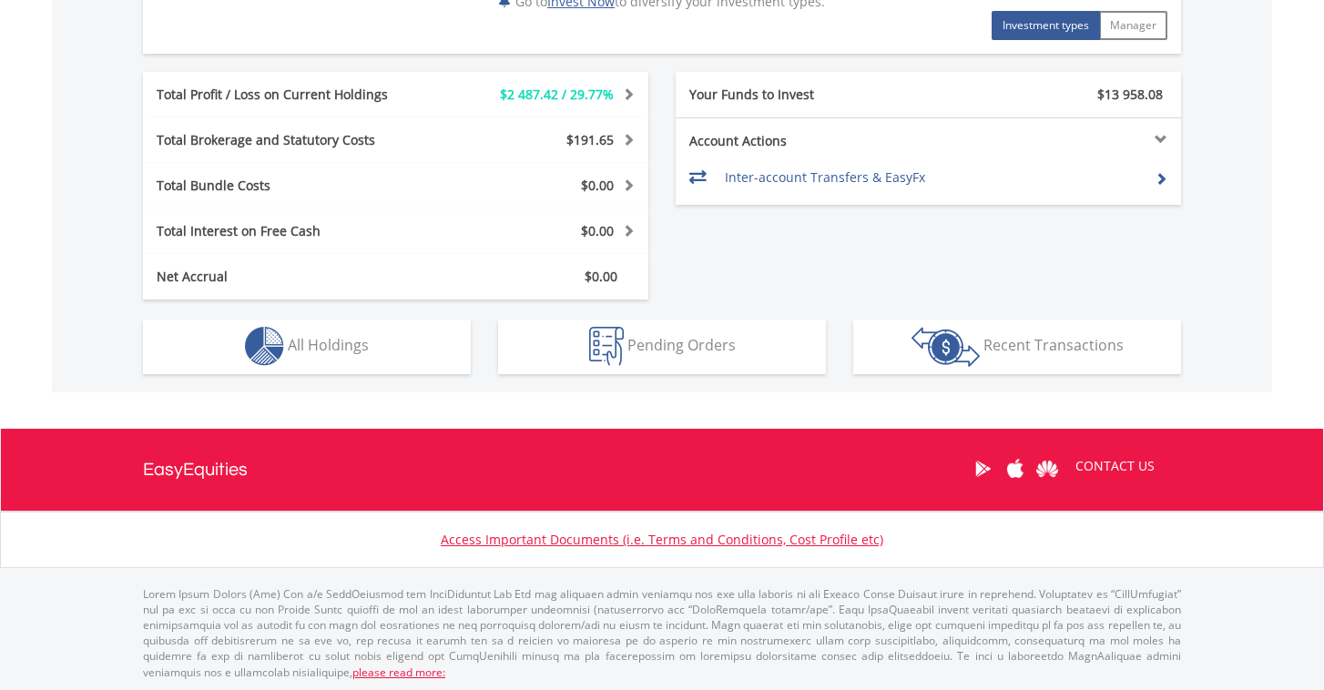
click at [311, 371] on button "Holdings All Holdings" at bounding box center [307, 347] width 328 height 55
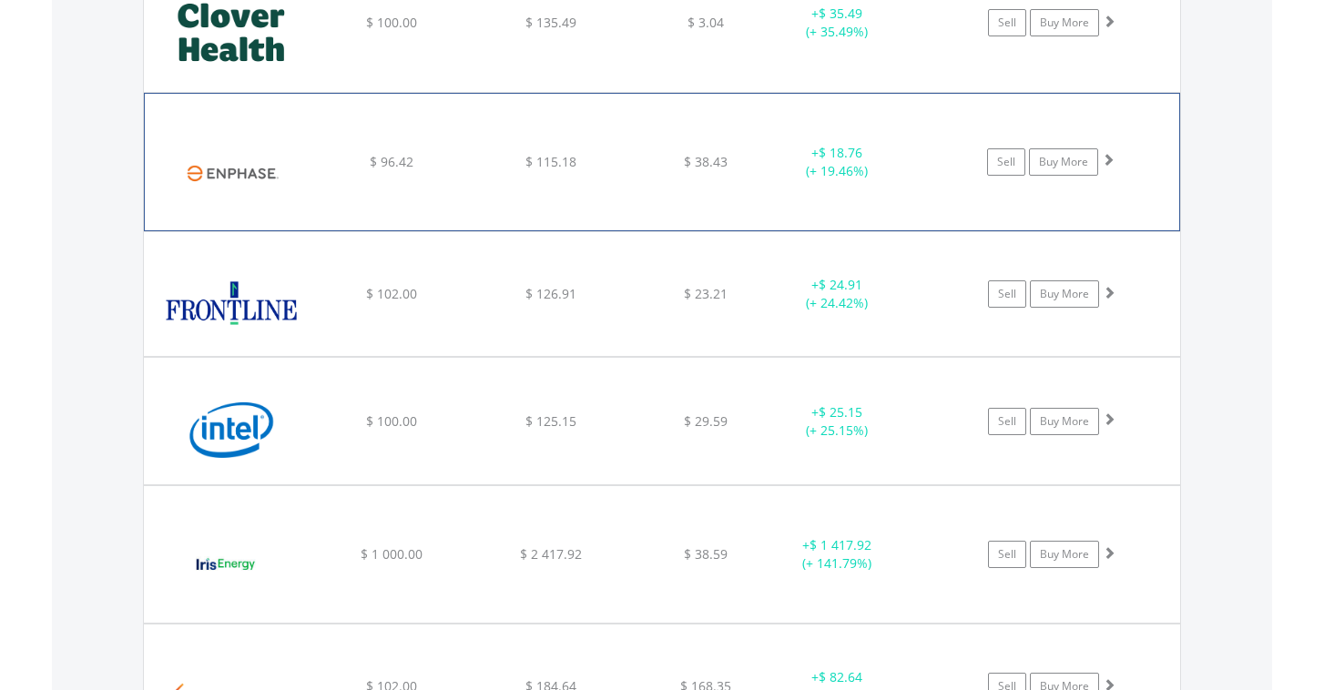
scroll to position [1618, 0]
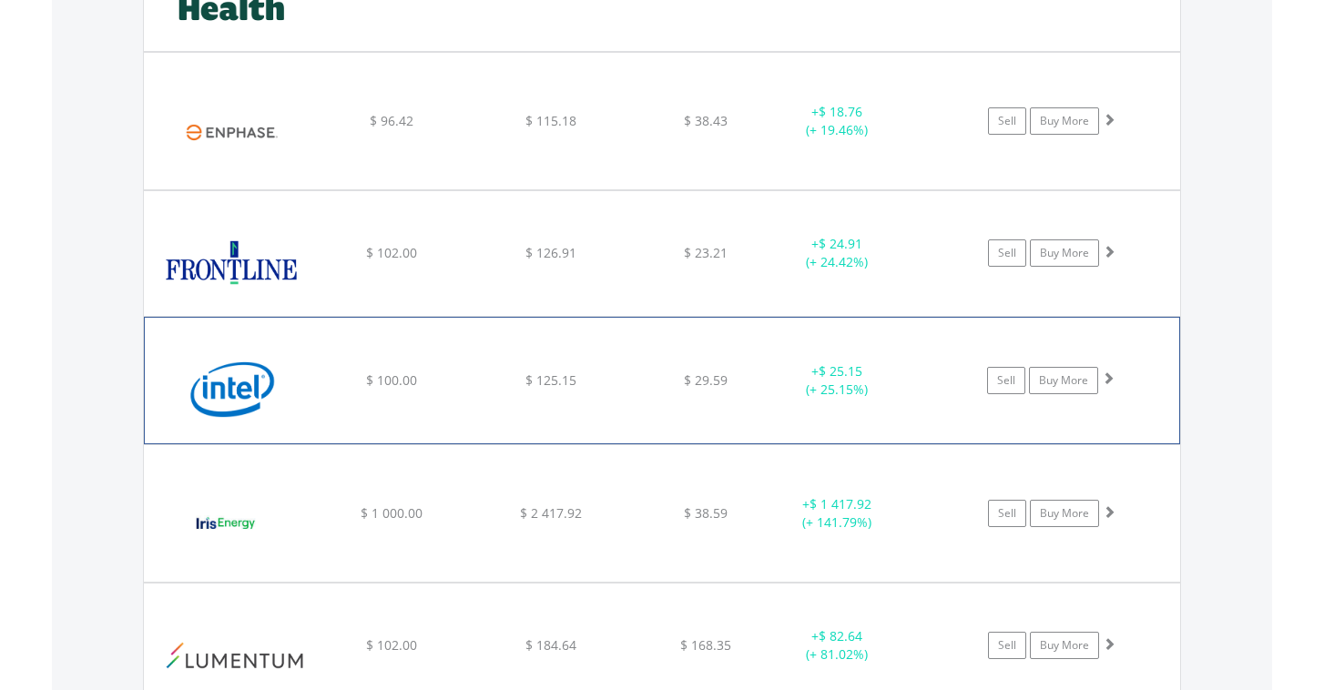
click at [666, 396] on div "﻿ Intel Corp $ 100.00 $ 125.15 $ 29.59 + $ 25.15 (+ 25.15%) Sell Buy More" at bounding box center [662, 381] width 1034 height 126
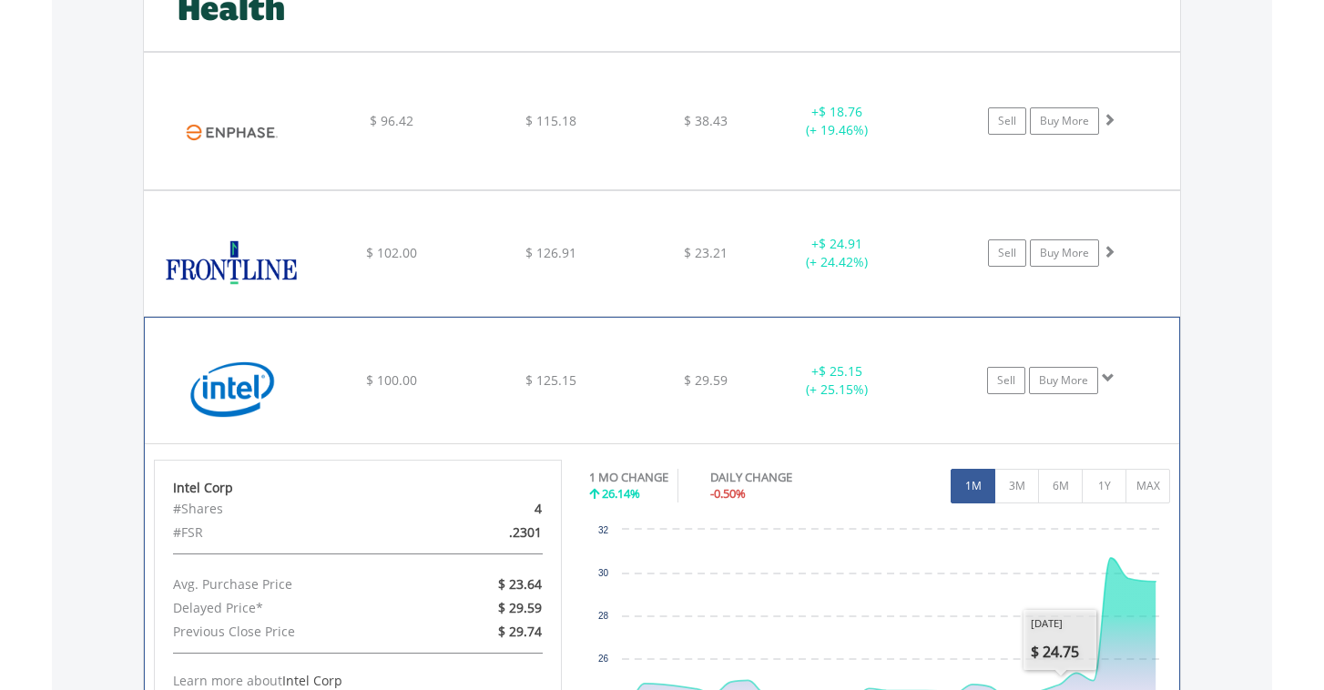
click at [662, 401] on div "﻿ Intel Corp $ 100.00 $ 125.15 $ 29.59 + $ 25.15 (+ 25.15%) Sell Buy More" at bounding box center [662, 381] width 1034 height 126
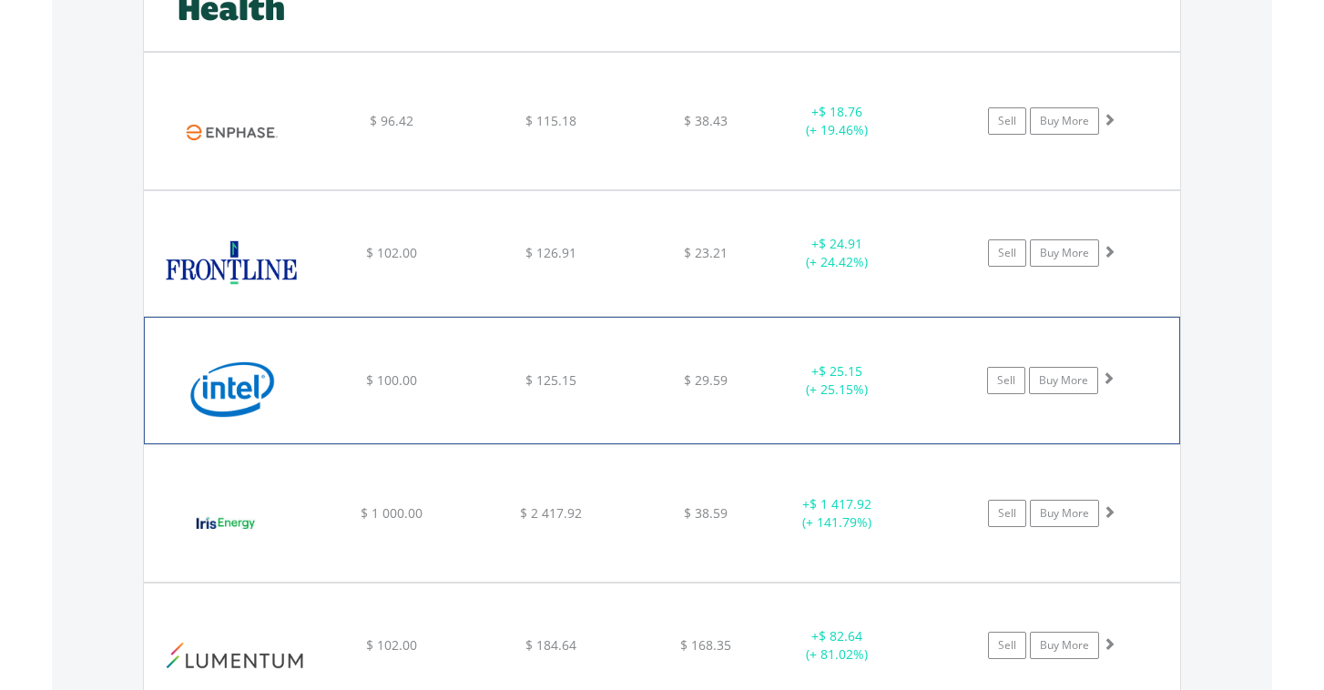
click at [662, 401] on div "﻿ Intel Corp $ 100.00 $ 125.15 $ 29.59 + $ 25.15 (+ 25.15%) Sell Buy More" at bounding box center [662, 381] width 1034 height 126
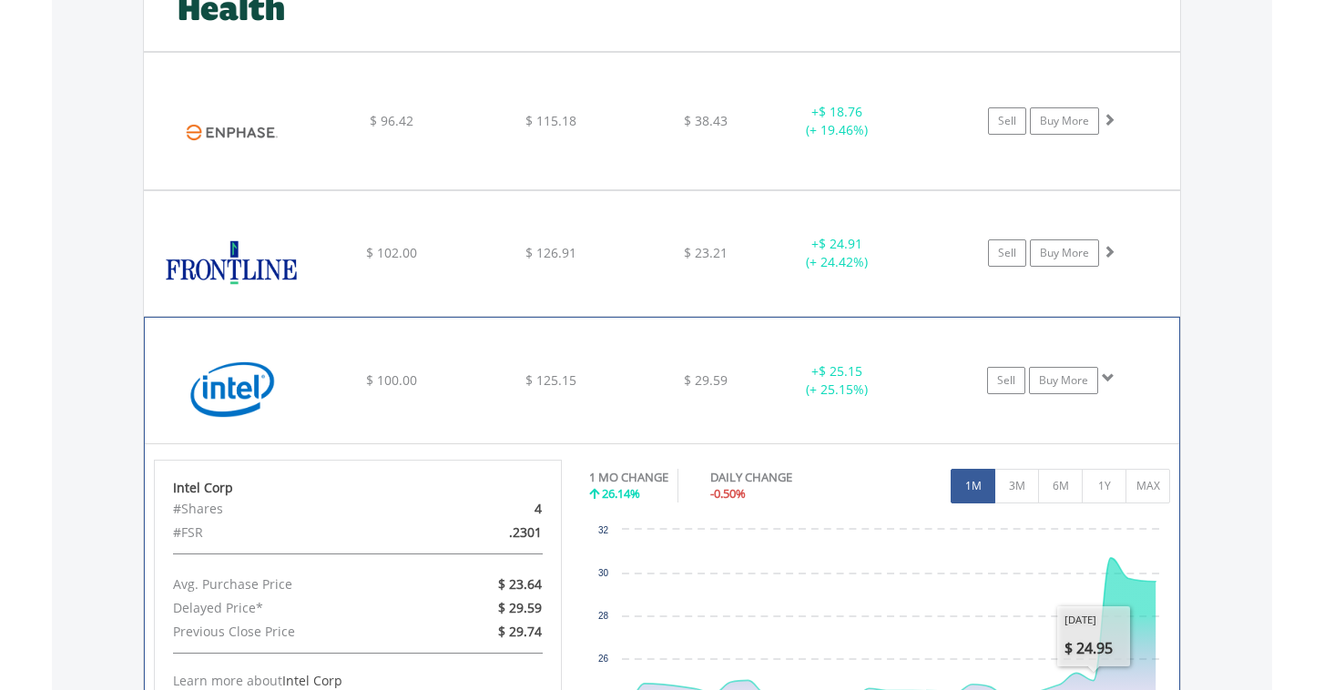
click at [631, 371] on div "﻿ Intel Corp $ 100.00 $ 125.15 $ 29.59 + $ 25.15 (+ 25.15%) Sell Buy More" at bounding box center [662, 381] width 1034 height 126
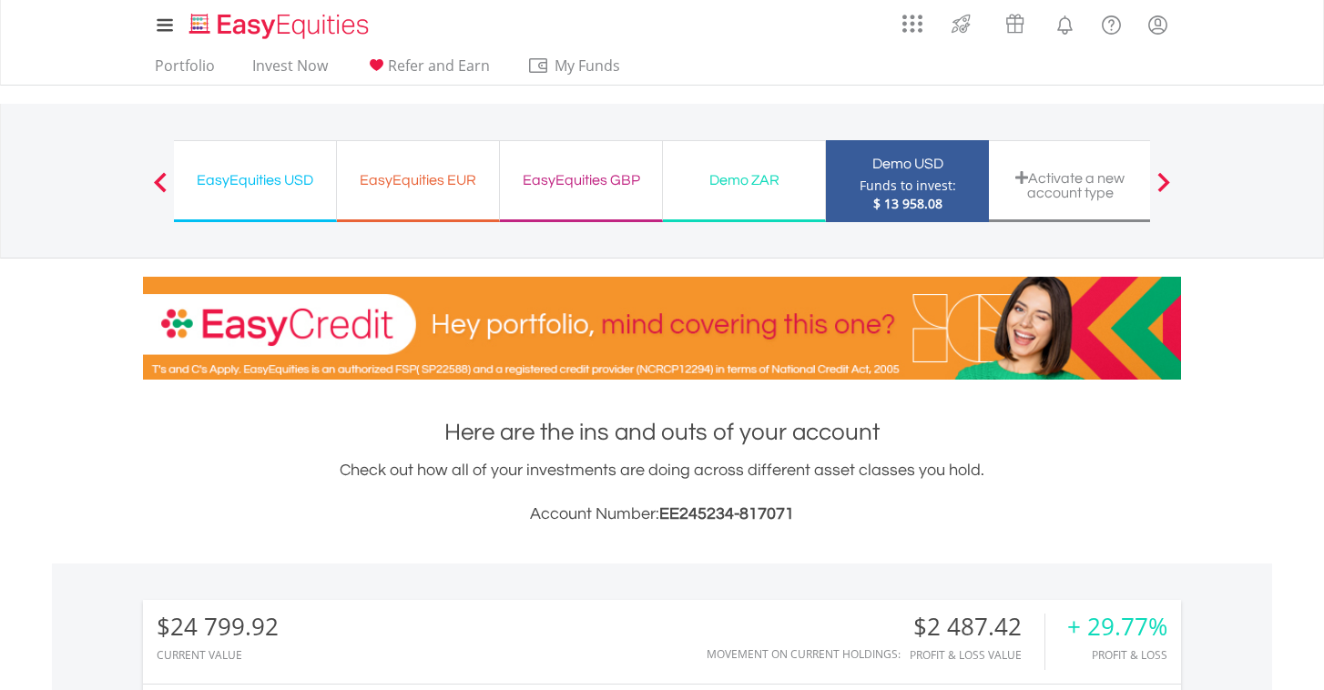
scroll to position [0, 0]
click at [180, 72] on link "Portfolio" at bounding box center [184, 70] width 75 height 28
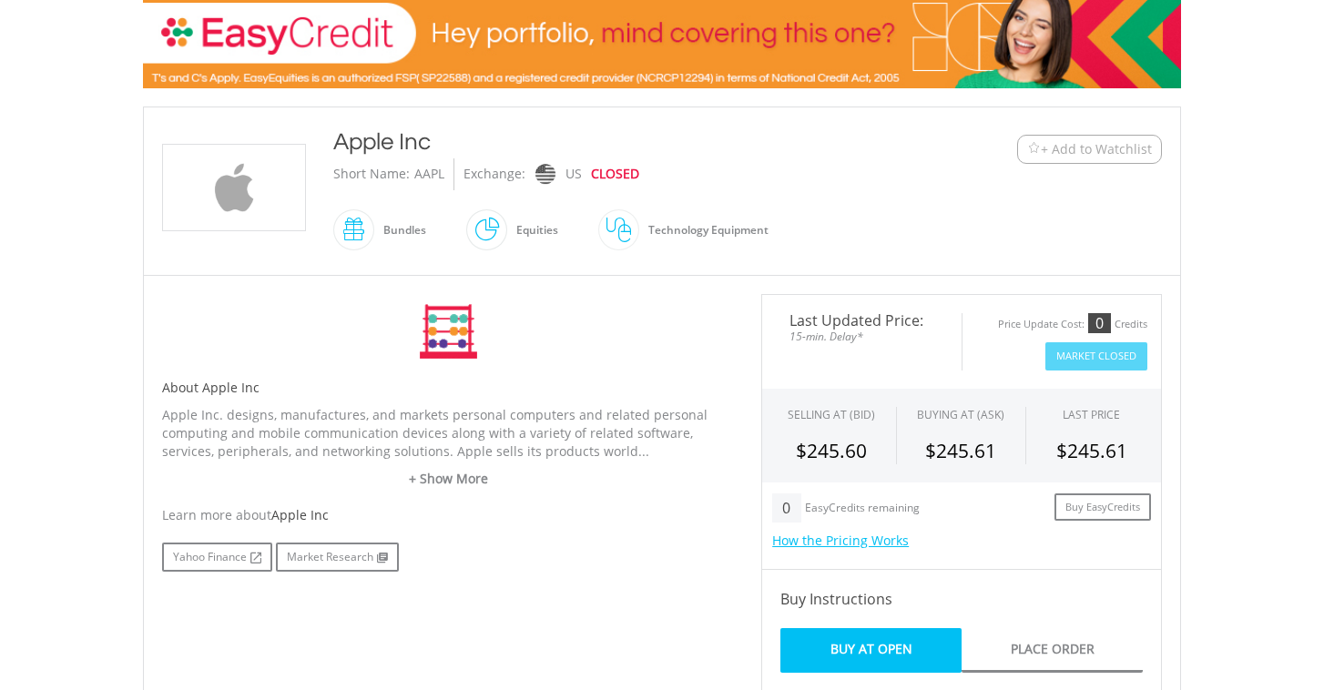
scroll to position [292, 0]
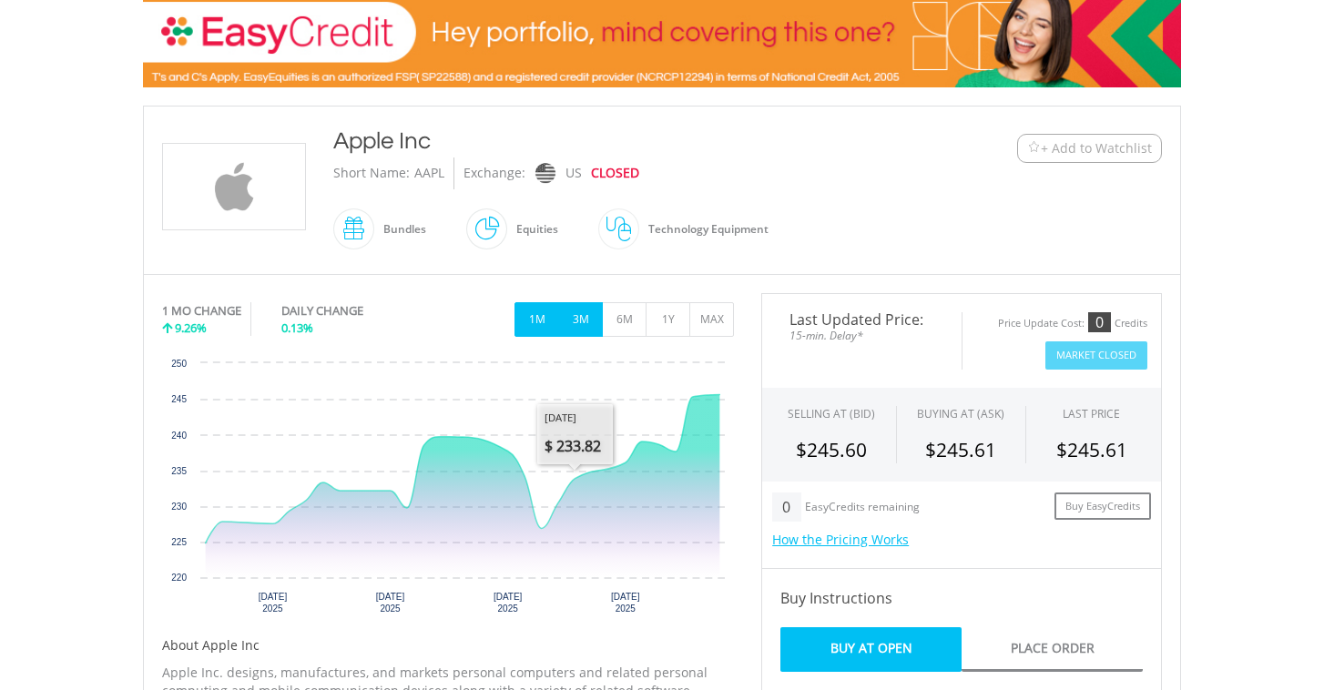
click at [581, 325] on button "3M" at bounding box center [580, 319] width 45 height 35
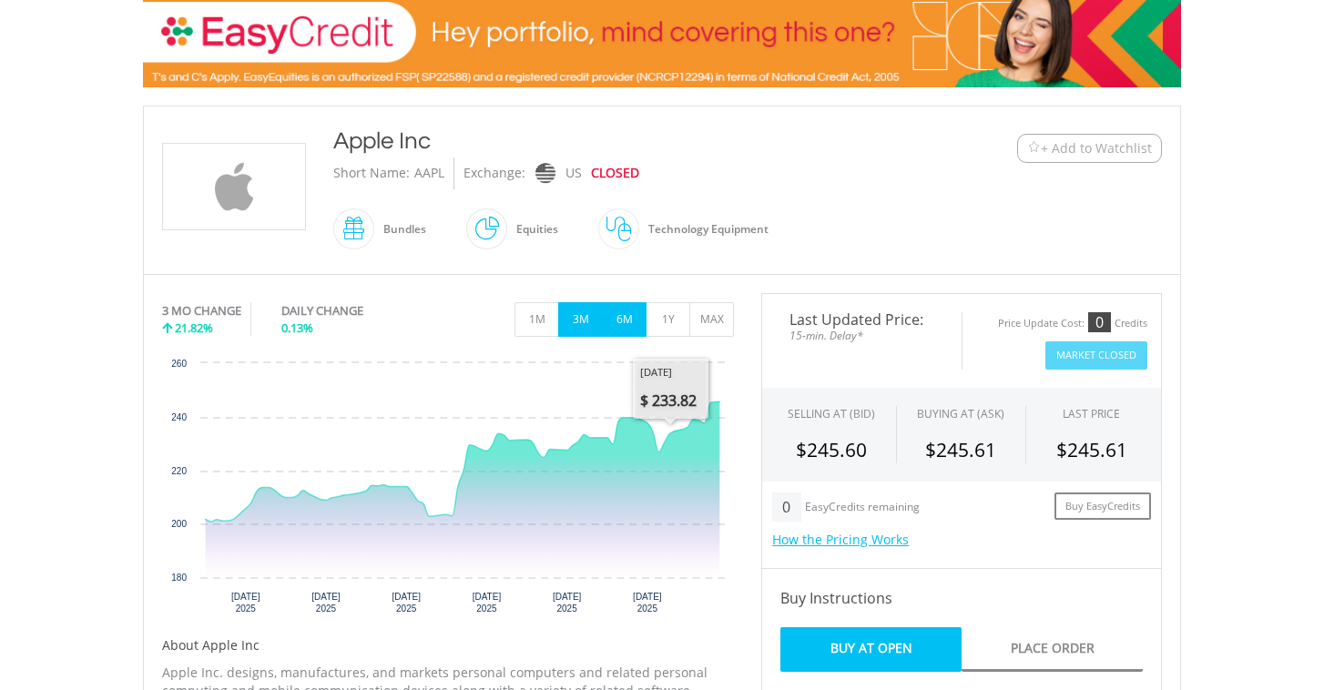
click at [619, 307] on button "6M" at bounding box center [624, 319] width 45 height 35
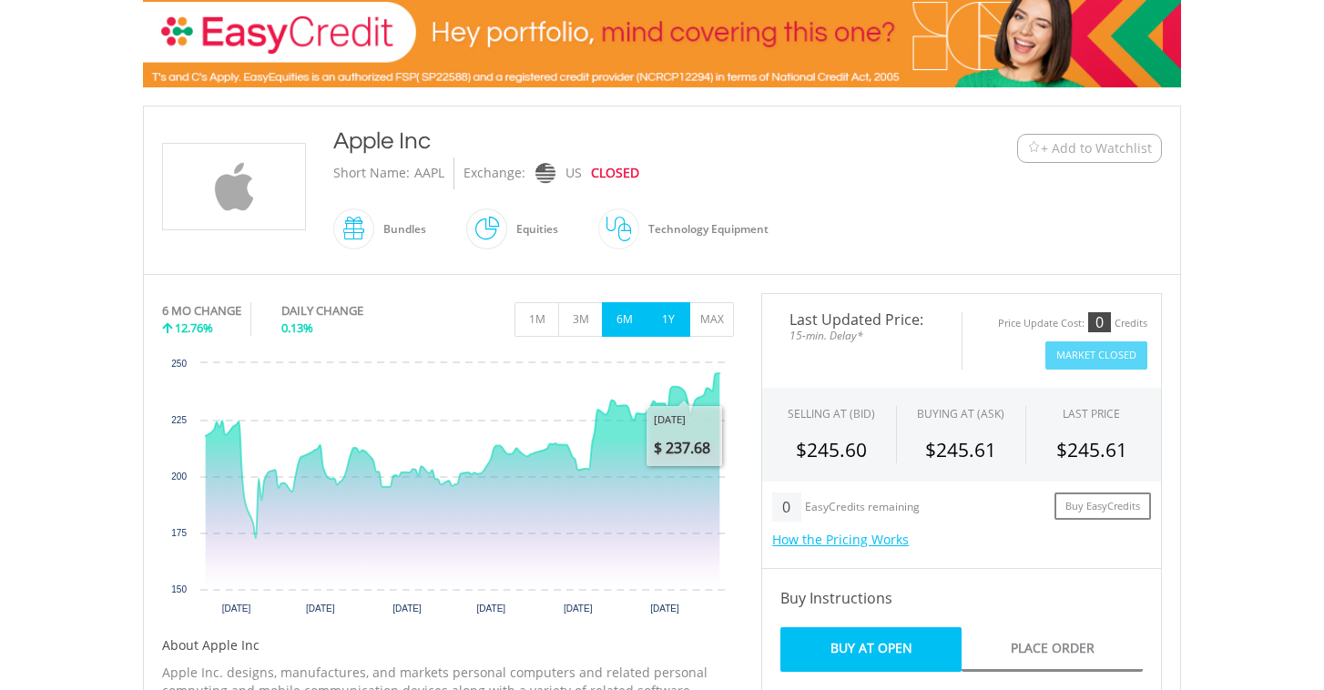
click at [679, 323] on button "1Y" at bounding box center [667, 319] width 45 height 35
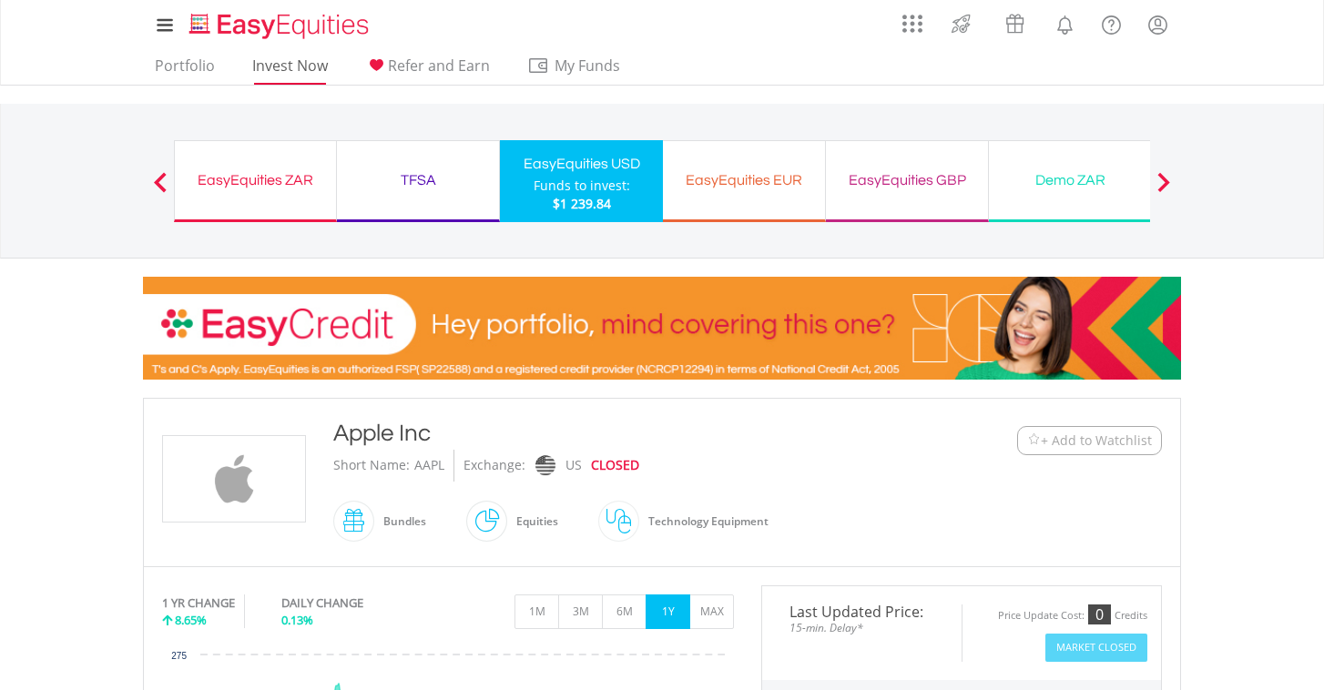
scroll to position [0, 0]
click at [274, 67] on link "Invest Now" at bounding box center [290, 70] width 90 height 28
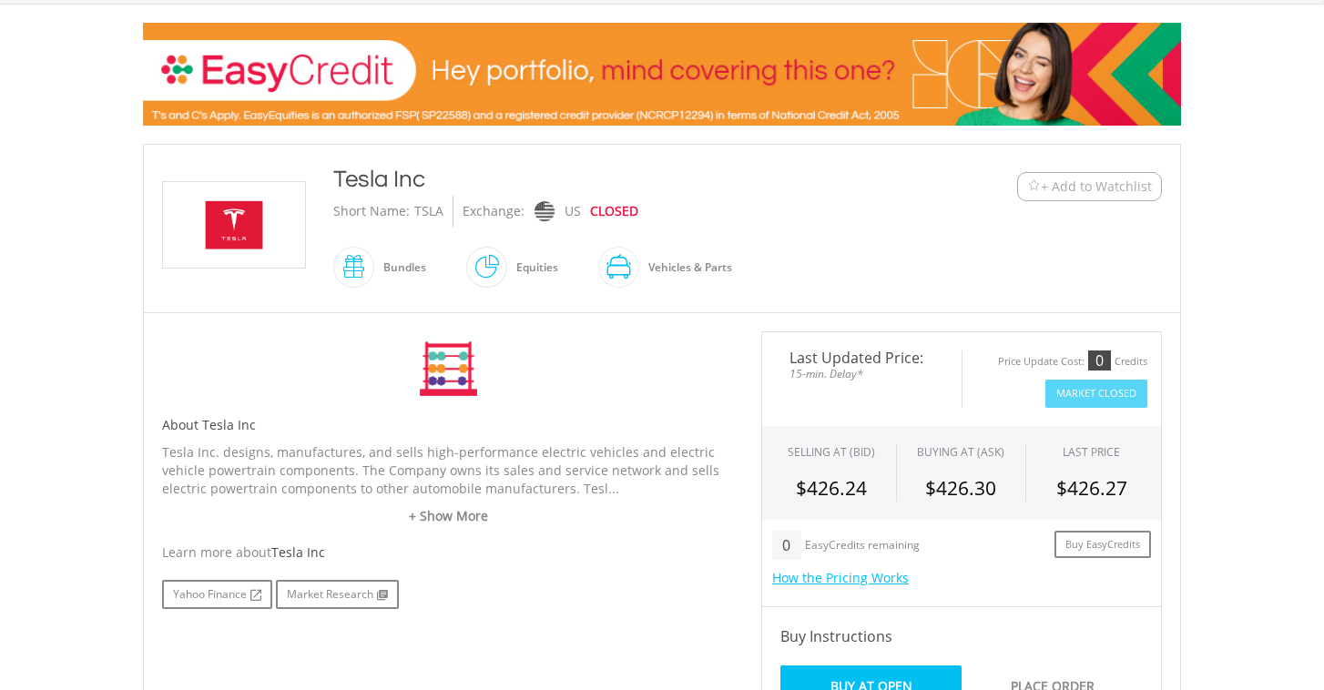
scroll to position [291, 0]
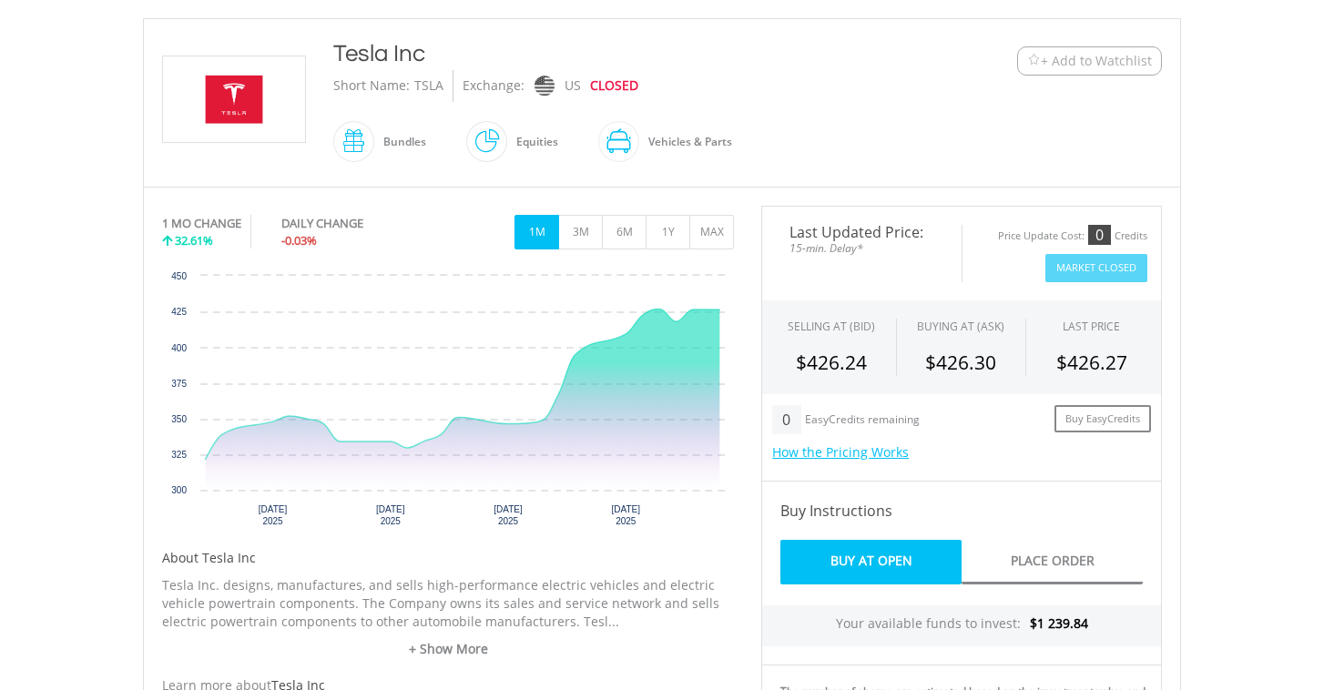
scroll to position [387, 0]
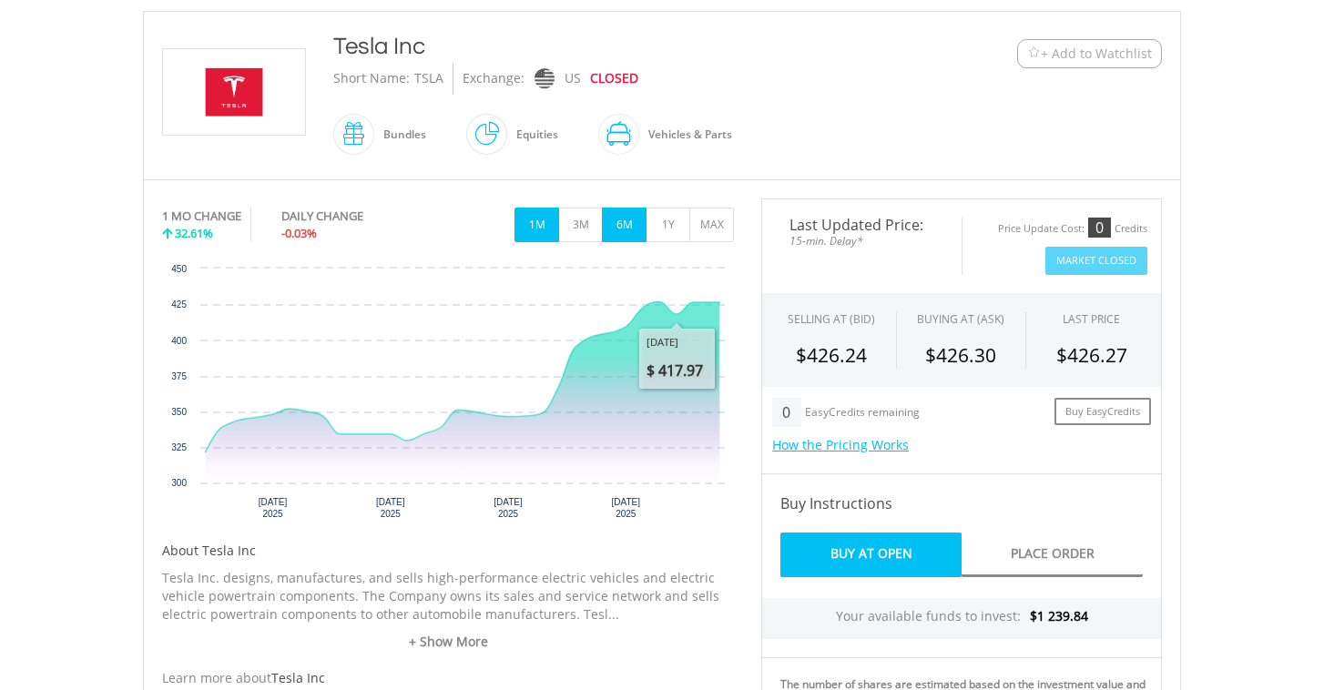
click at [608, 219] on button "6M" at bounding box center [624, 225] width 45 height 35
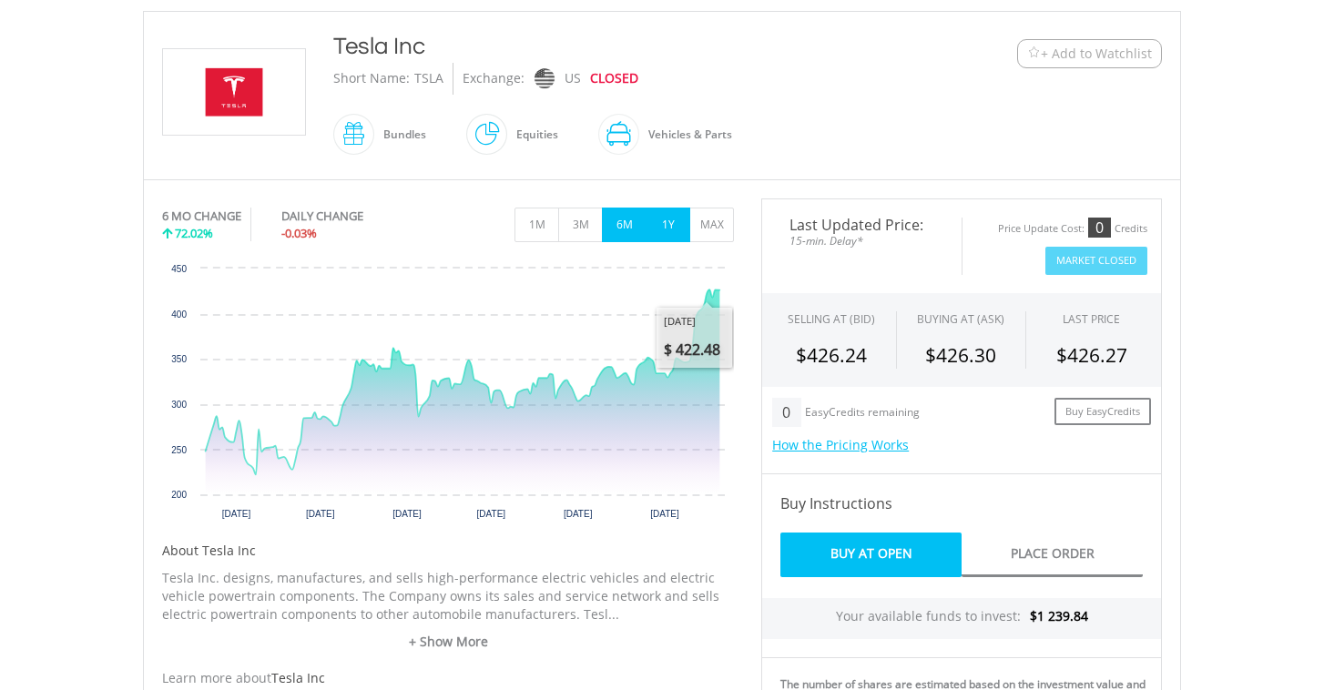
click at [675, 228] on button "1Y" at bounding box center [667, 225] width 45 height 35
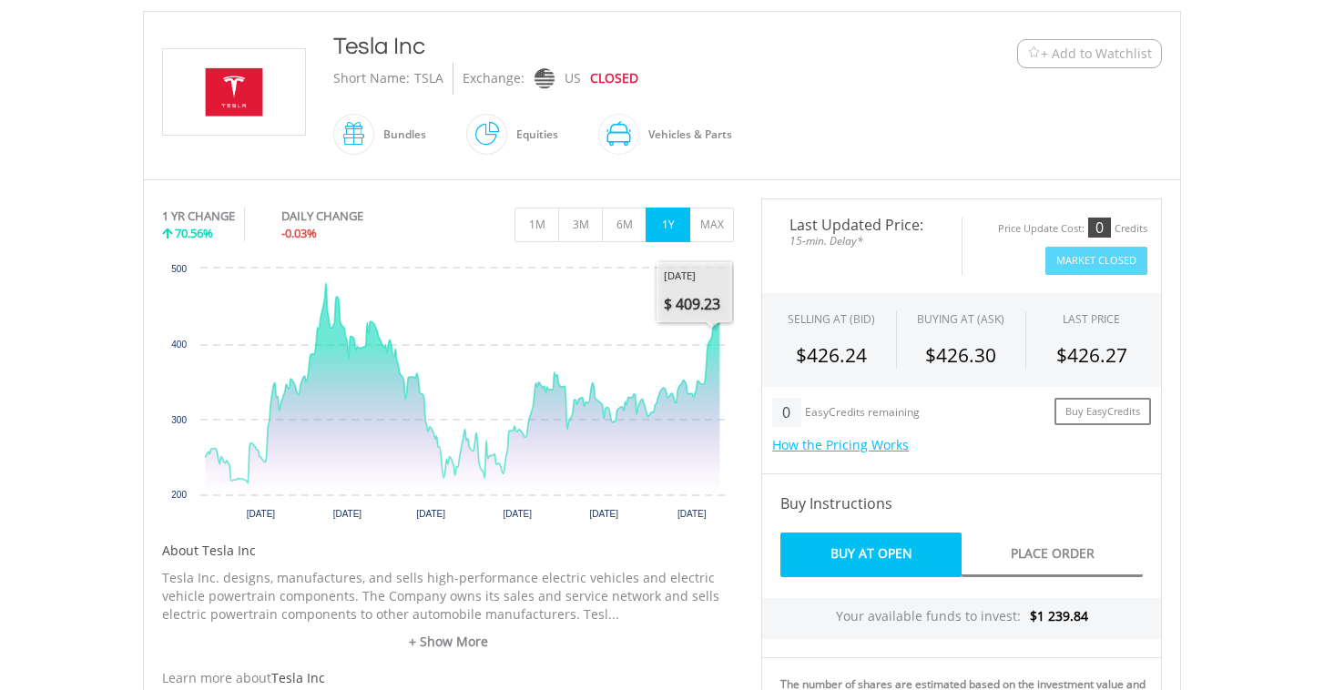
click at [714, 203] on div "1M 3M 6M 1Y MAX" at bounding box center [448, 202] width 572 height 9
click at [714, 234] on button "MAX" at bounding box center [711, 225] width 45 height 35
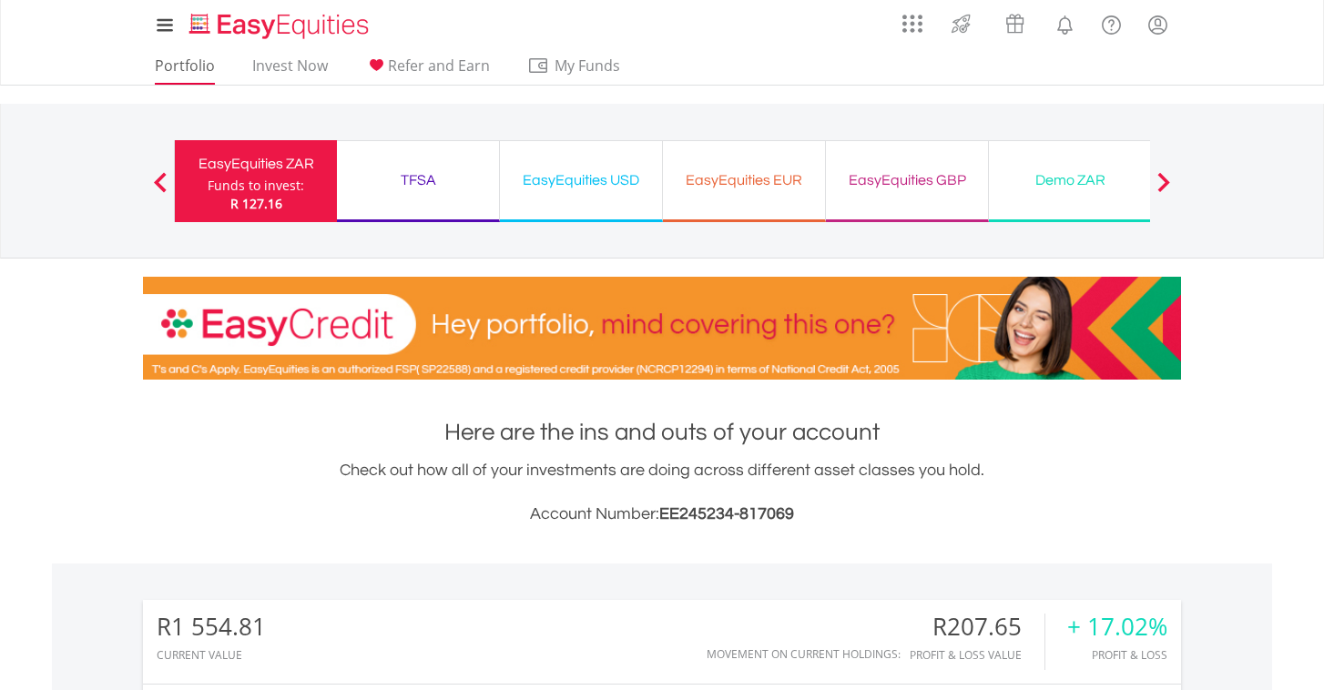
click at [168, 65] on link "Portfolio" at bounding box center [184, 70] width 75 height 28
